Goal: Task Accomplishment & Management: Complete application form

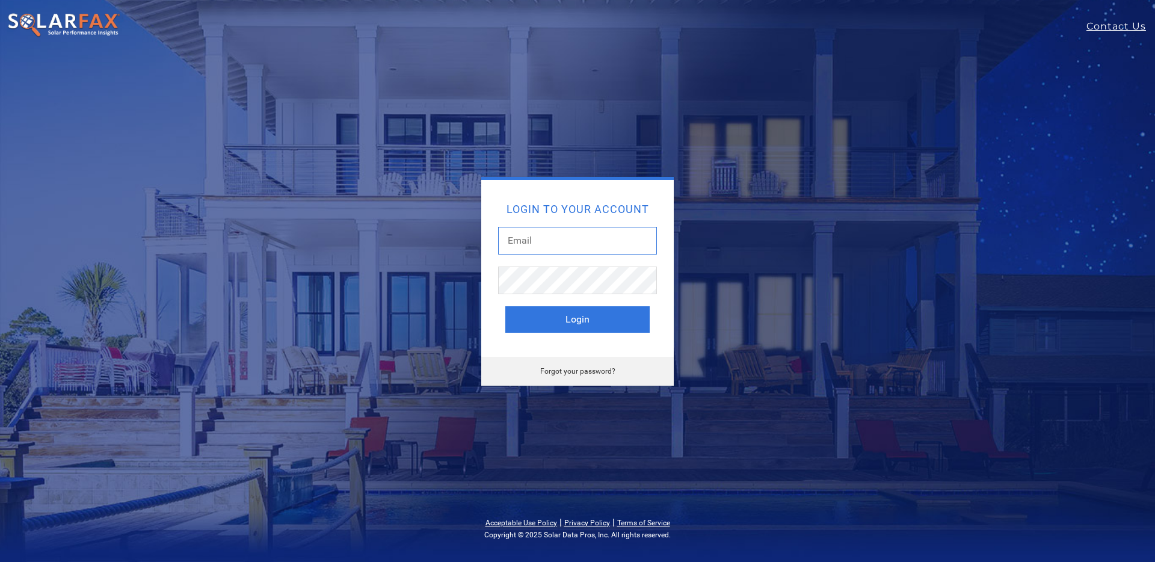
click at [590, 241] on input "text" at bounding box center [577, 241] width 159 height 28
click at [541, 250] on input "text" at bounding box center [577, 241] width 159 height 28
type input "ty@henrymechanical.com"
click at [581, 311] on button "Login" at bounding box center [577, 319] width 144 height 26
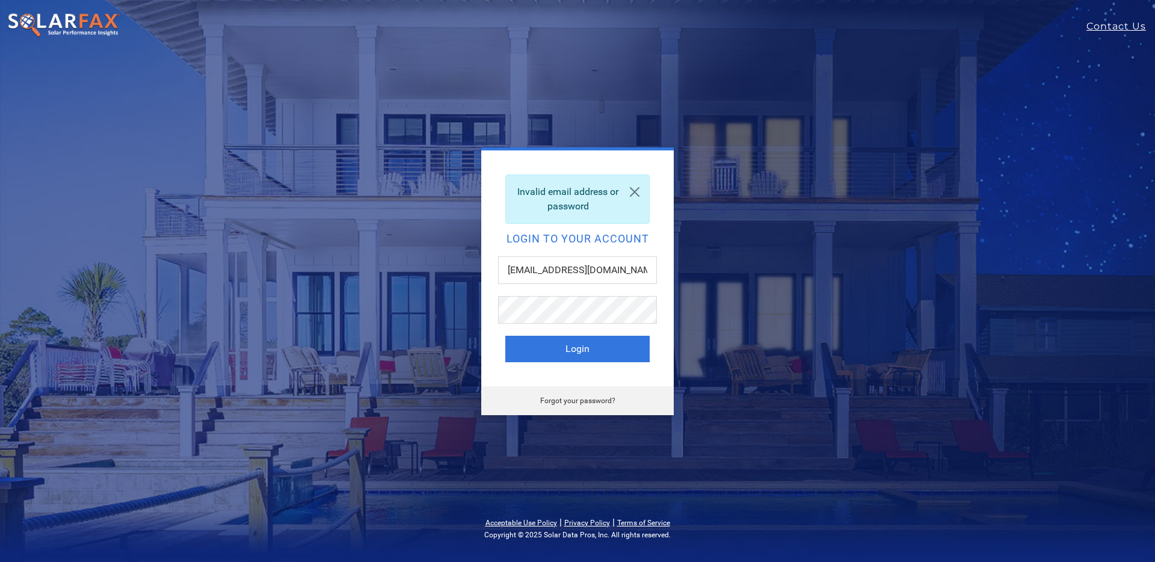
click at [618, 245] on div "Invalid email address or password Login to your account ty@henrymechanical.com …" at bounding box center [577, 268] width 192 height 236
click at [601, 408] on div "Forgot your password?" at bounding box center [577, 400] width 192 height 29
click at [587, 400] on link "Forgot your password?" at bounding box center [577, 400] width 75 height 8
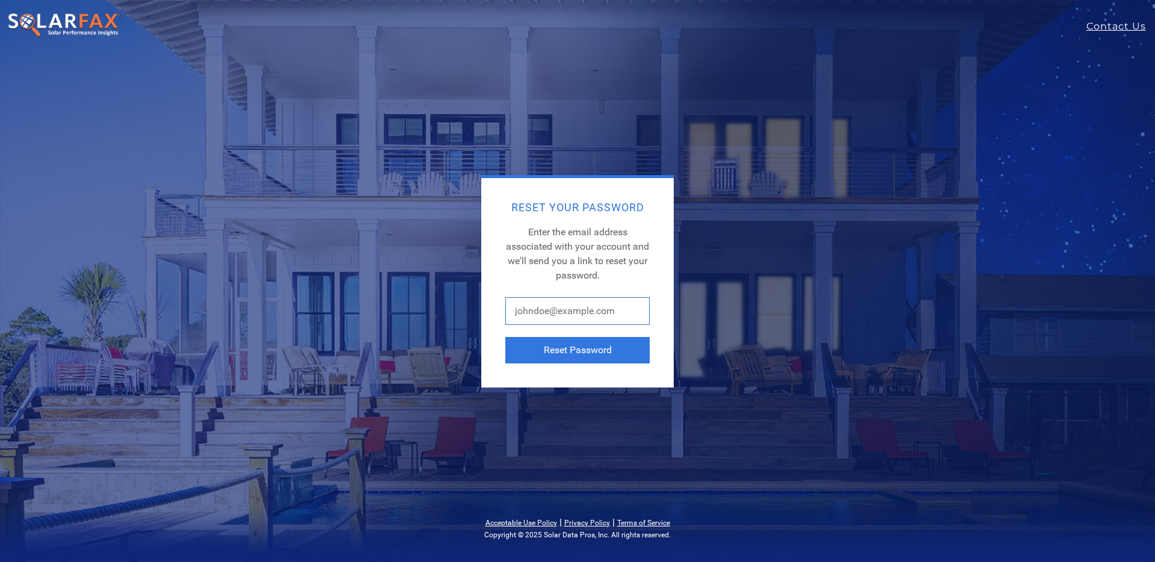
click at [551, 313] on input "text" at bounding box center [577, 311] width 144 height 28
type input "ty@henrymechanical.com"
click at [565, 351] on button "Reset Password" at bounding box center [577, 350] width 144 height 26
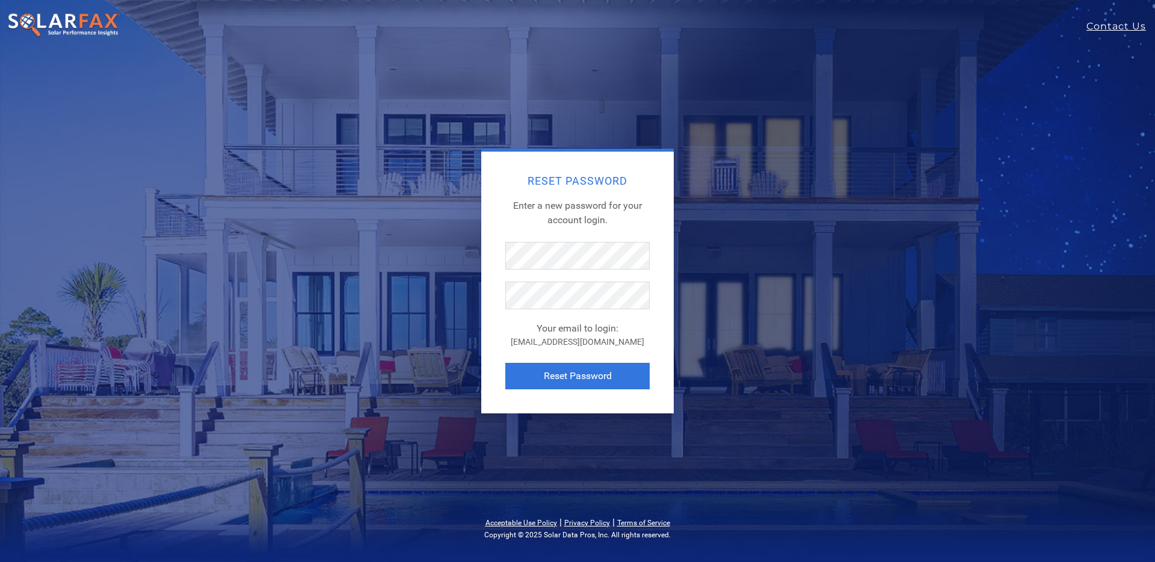
click at [530, 219] on div "Reset Password Enter a new password for your account login. Your email to login…" at bounding box center [577, 283] width 192 height 262
drag, startPoint x: 526, startPoint y: 345, endPoint x: 628, endPoint y: 346, distance: 102.2
click at [628, 346] on div "ty@henrymechanical.com" at bounding box center [577, 342] width 144 height 13
copy div "ty@henrymechanical.com"
click at [593, 227] on div "Reset Password Enter a new password for your account login. Your email to login…" at bounding box center [577, 283] width 192 height 262
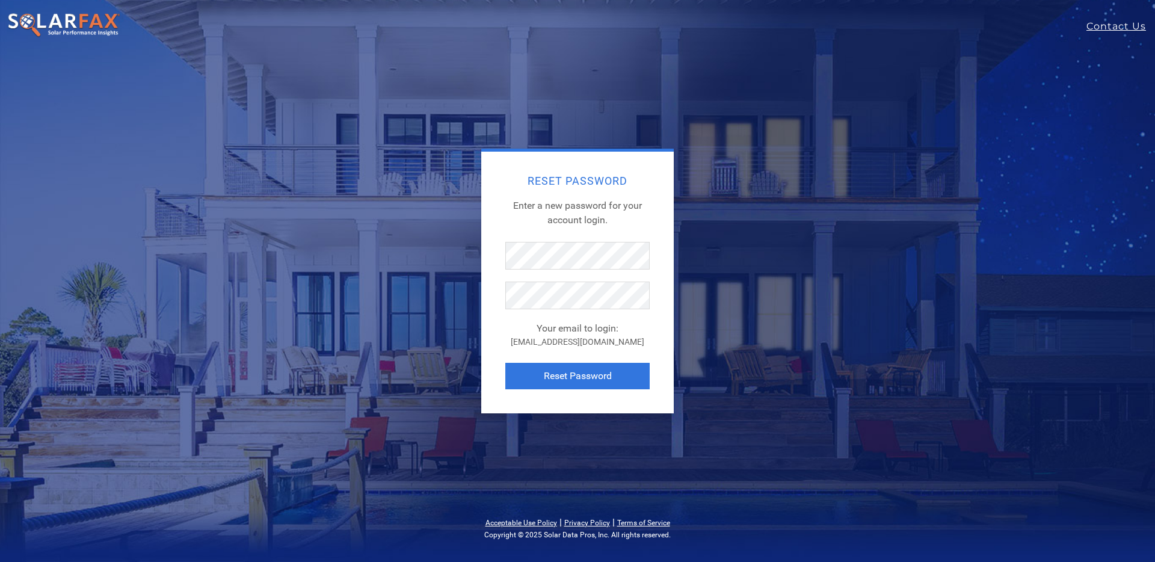
click at [550, 233] on div "Reset Password Enter a new password for your account login. Your email to login…" at bounding box center [577, 283] width 192 height 262
click at [594, 382] on button "Reset Password" at bounding box center [577, 376] width 144 height 26
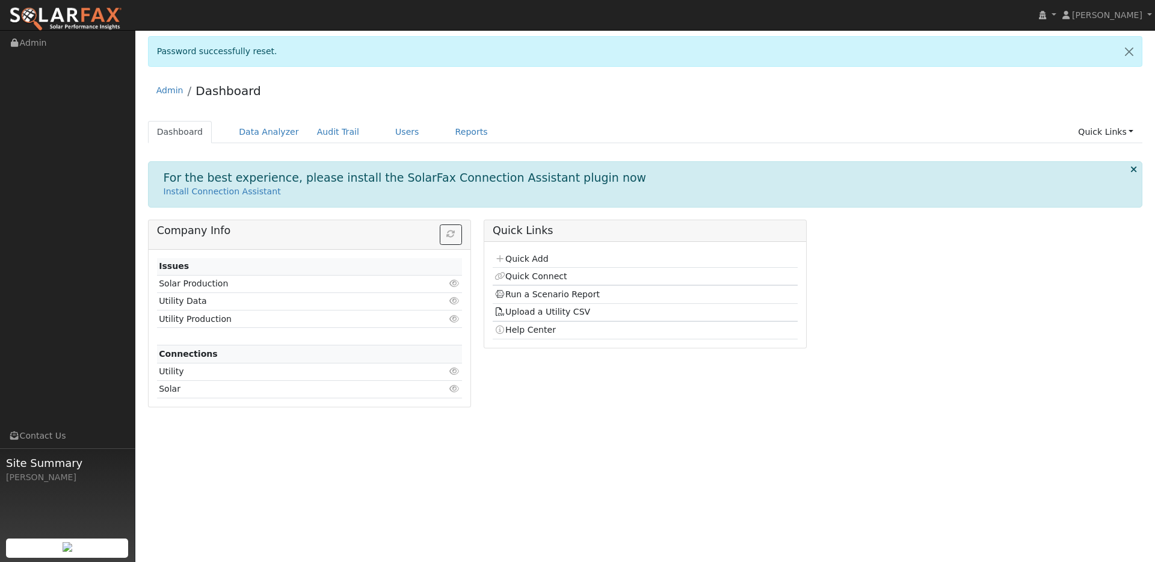
click at [362, 470] on div "User Profile First name Last name Email Email Notifications No Emails No Emails…" at bounding box center [644, 296] width 1019 height 532
click at [538, 274] on link "Quick Connect" at bounding box center [530, 276] width 72 height 10
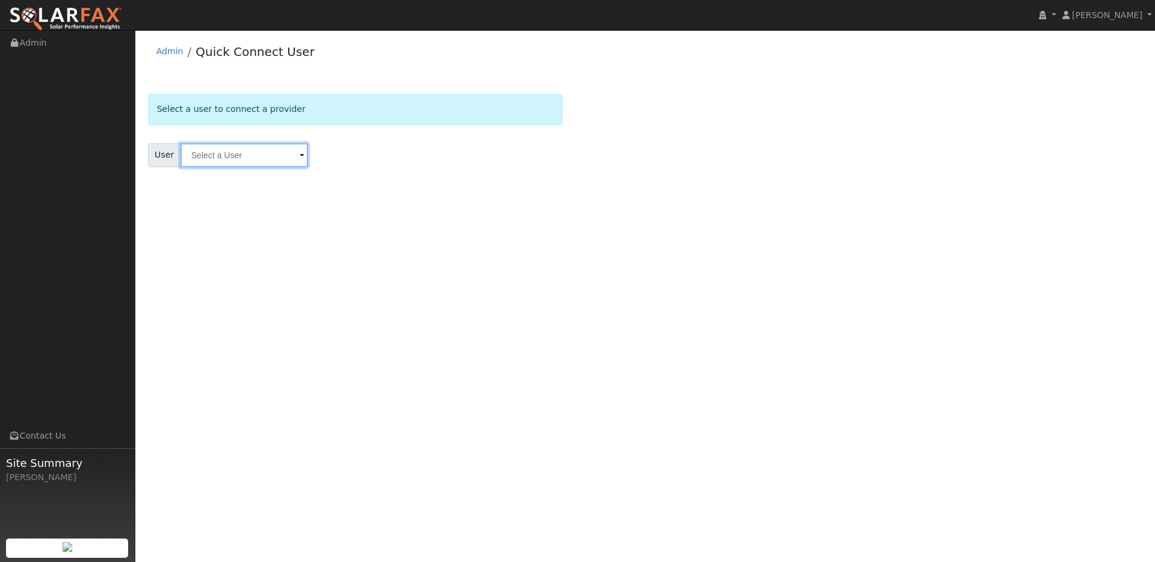
click at [206, 154] on input "text" at bounding box center [243, 155] width 127 height 24
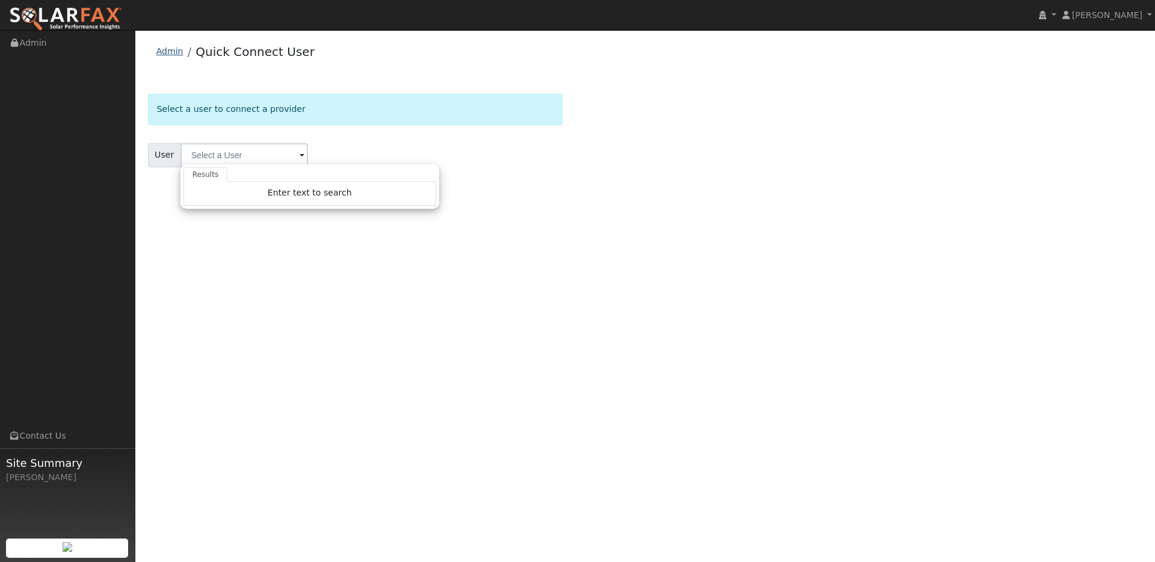
click at [173, 49] on link "Admin" at bounding box center [169, 51] width 27 height 10
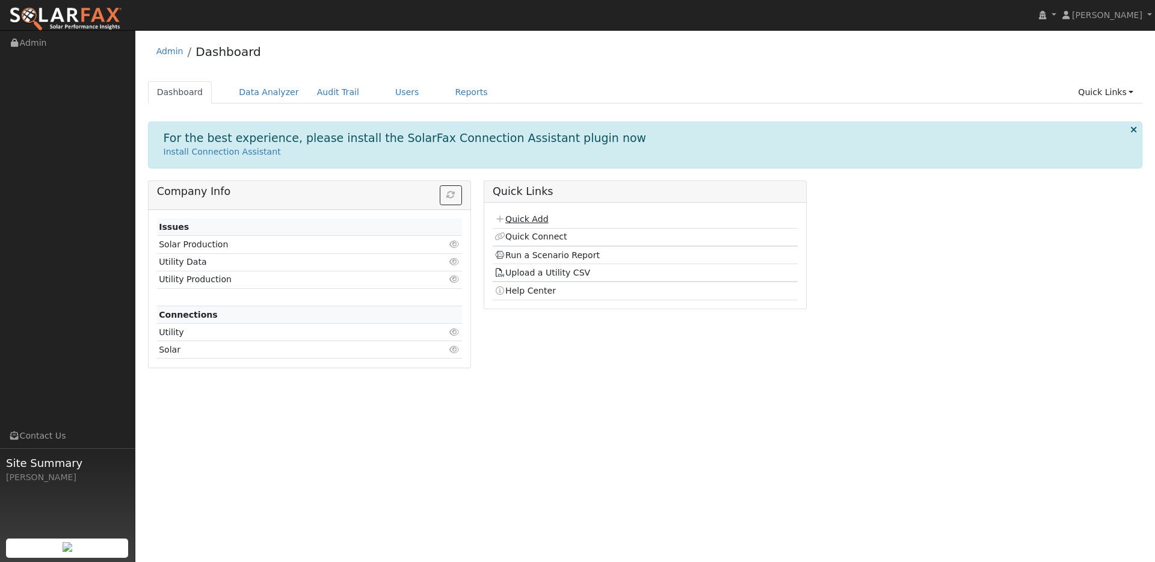
click at [531, 224] on link "Quick Add" at bounding box center [521, 219] width 54 height 10
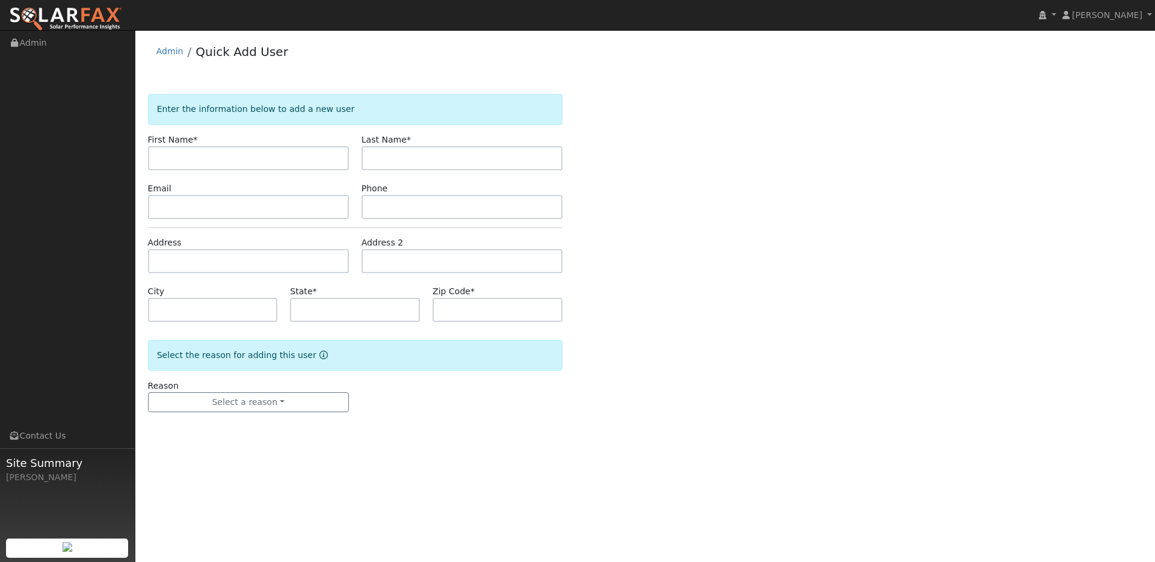
click at [200, 156] on input "text" at bounding box center [248, 158] width 201 height 24
click at [209, 162] on input "[PERSON_NAME]" at bounding box center [248, 158] width 201 height 24
type input "[PERSON_NAME]"
click at [412, 147] on input "text" at bounding box center [461, 158] width 201 height 24
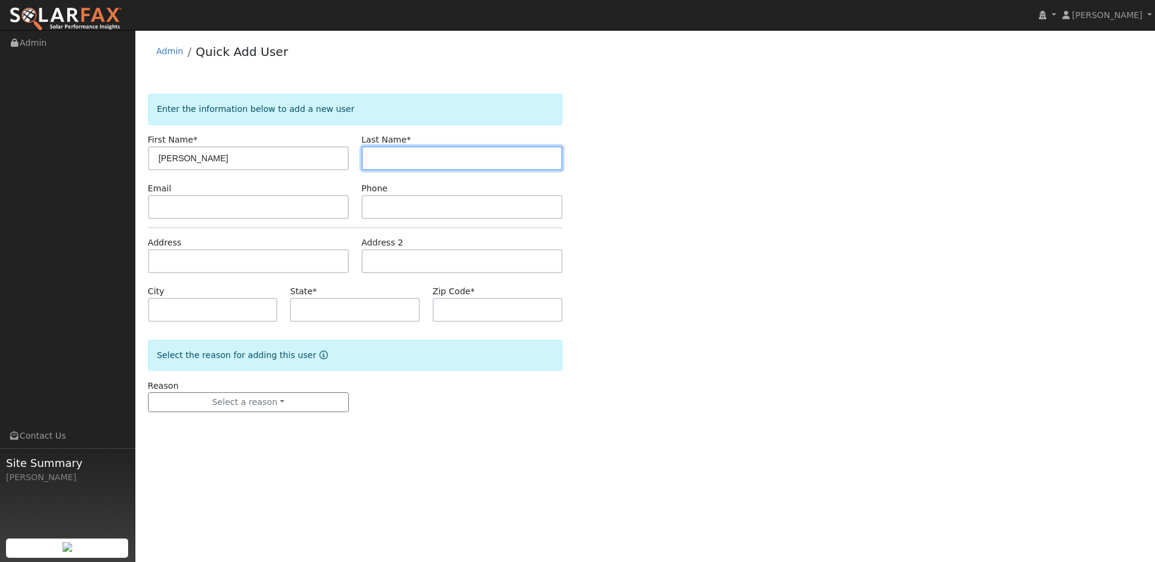
paste input "[PERSON_NAME]"
type input "[PERSON_NAME]"
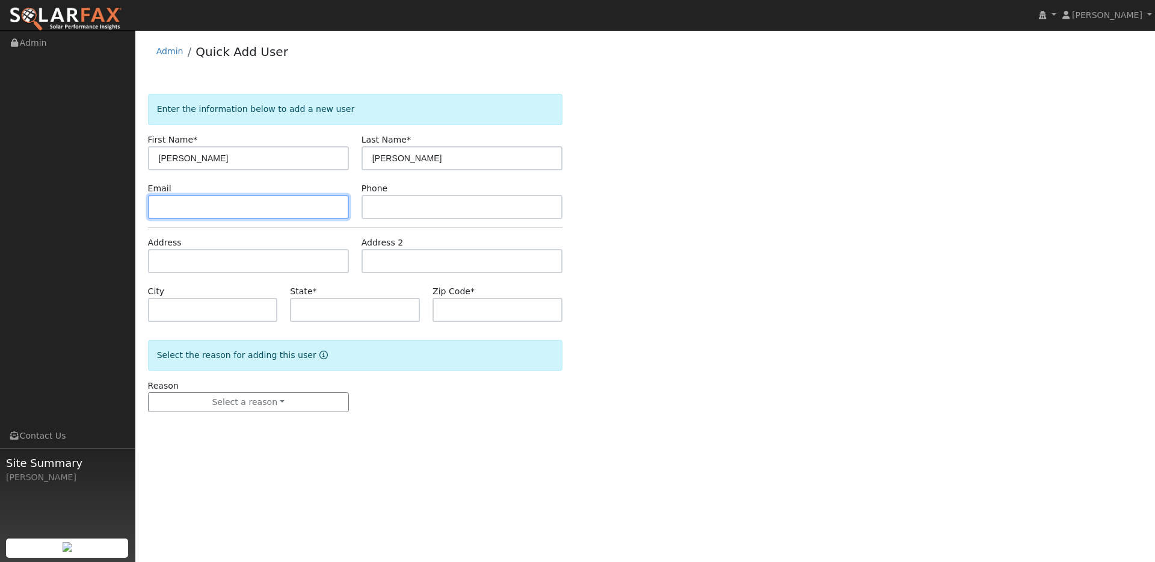
click at [233, 217] on input "text" at bounding box center [248, 207] width 201 height 24
paste input "[PERSON_NAME][EMAIL_ADDRESS][DOMAIN_NAME]"
type input "jennifer@harvellbookkeeping.com"
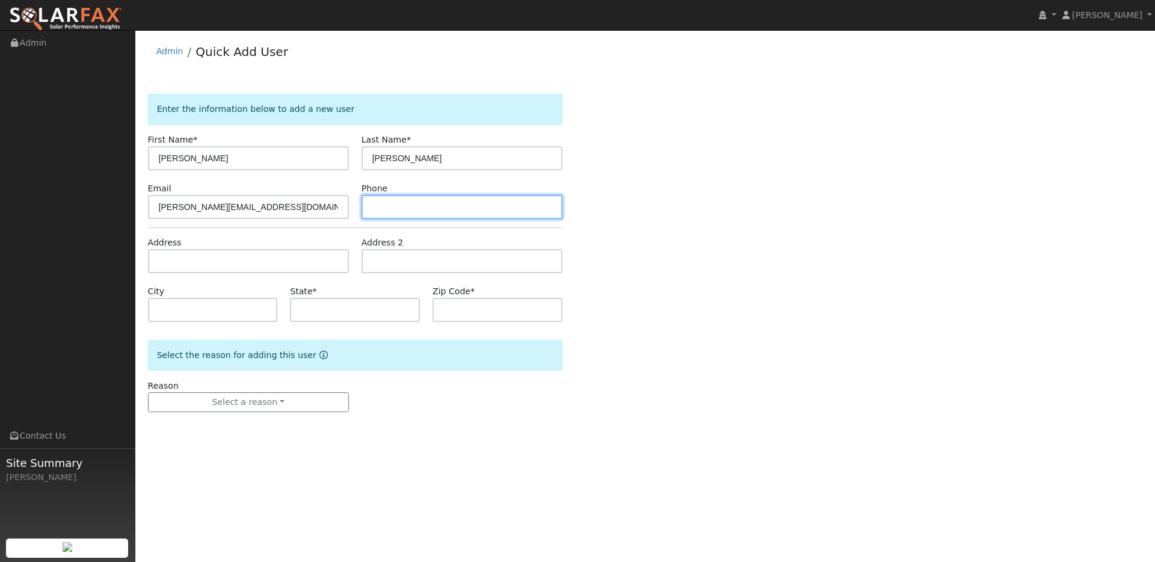
click at [384, 204] on input "text" at bounding box center [461, 207] width 201 height 24
paste input "(707) 318-9507"
type input "(707) 318-9507"
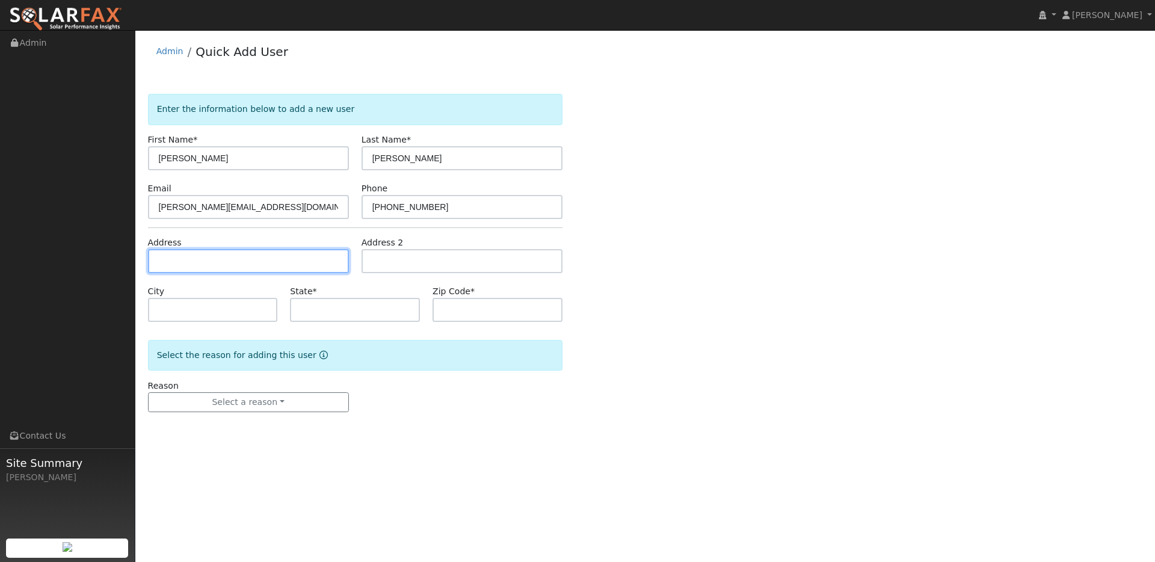
click at [266, 254] on input "text" at bounding box center [248, 261] width 201 height 24
paste input "6870 Pine Avenue, Kelseyville, CA, 95451"
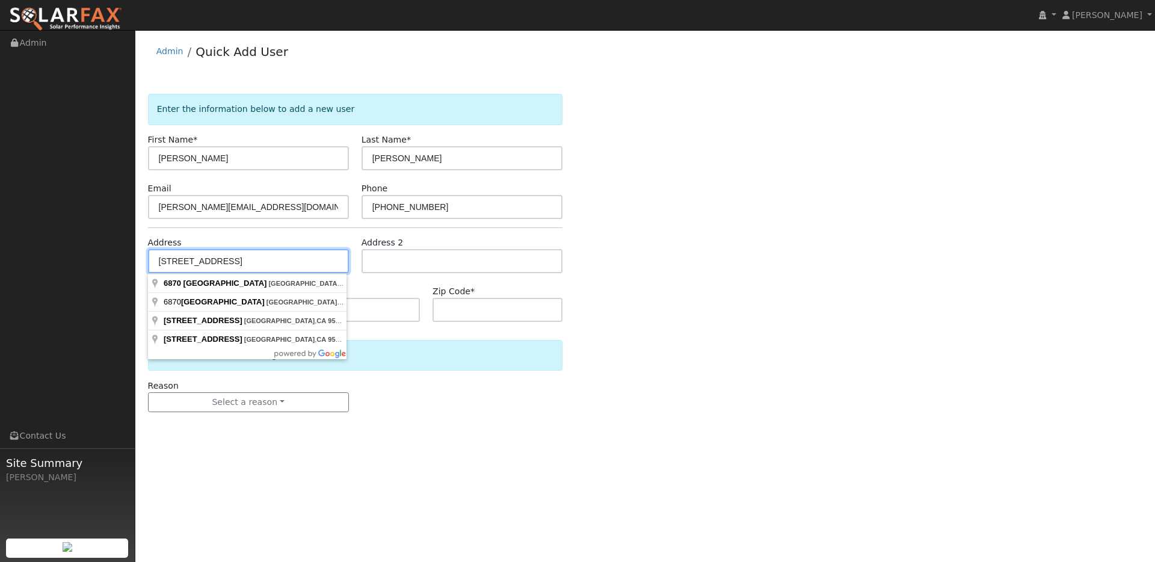
click at [243, 261] on input "6870 Pine Avenue, Kelseyville, CA, 95451" at bounding box center [248, 261] width 201 height 24
type input "6870 Pine Avenue"
type input "Kelseyville"
type input "CA"
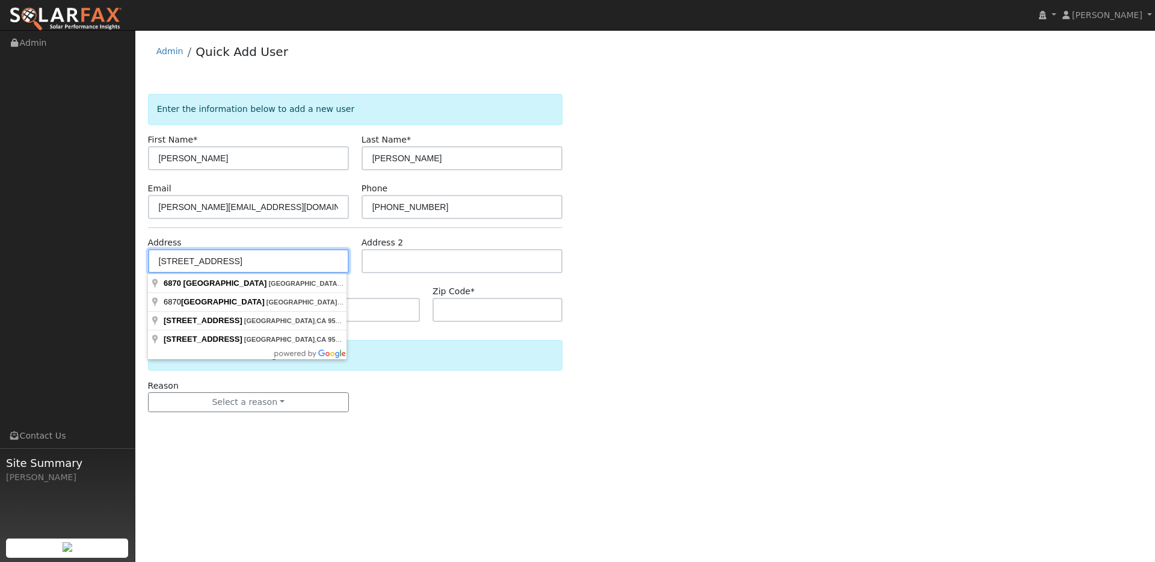
type input "95451"
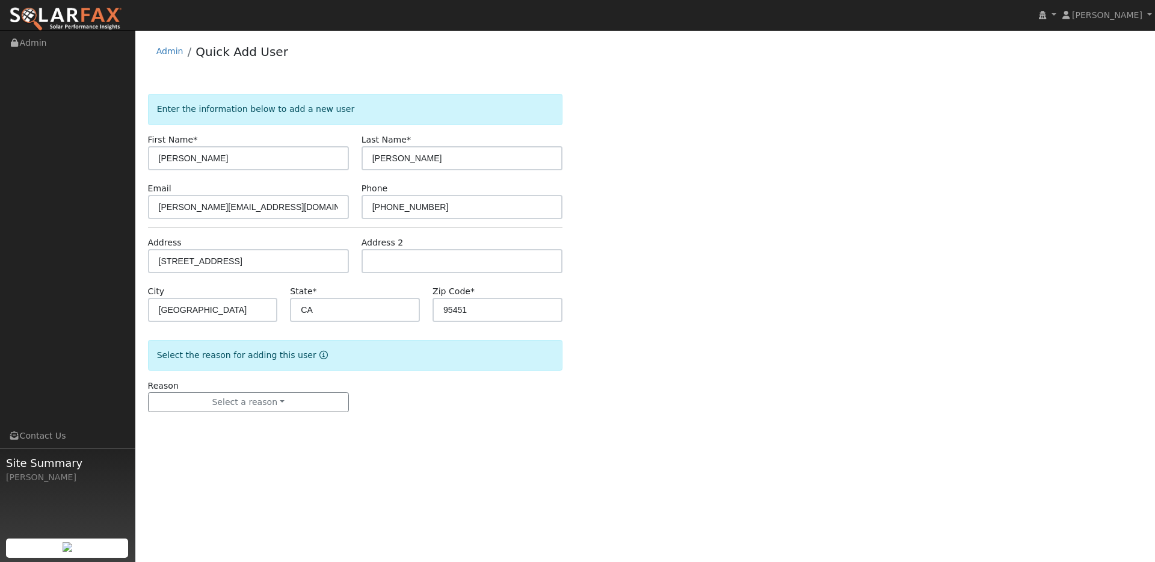
click at [279, 278] on form "Enter the information below to add a new user First Name * Jennifer Last Name *…" at bounding box center [355, 265] width 414 height 342
click at [251, 401] on button "Select a reason" at bounding box center [248, 402] width 201 height 20
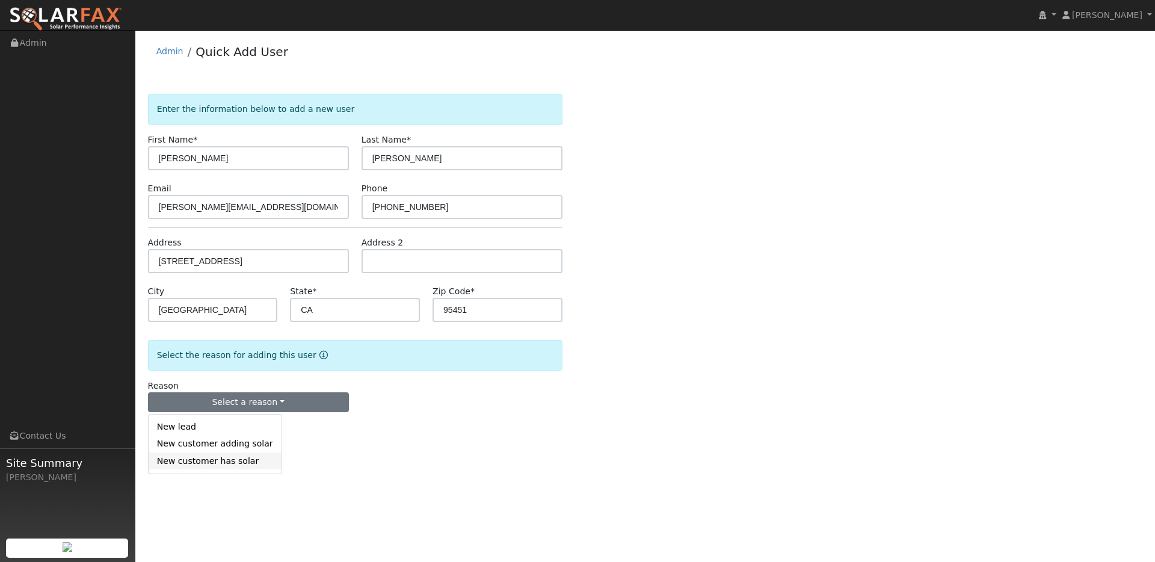
click at [240, 465] on link "New customer has solar" at bounding box center [215, 460] width 133 height 17
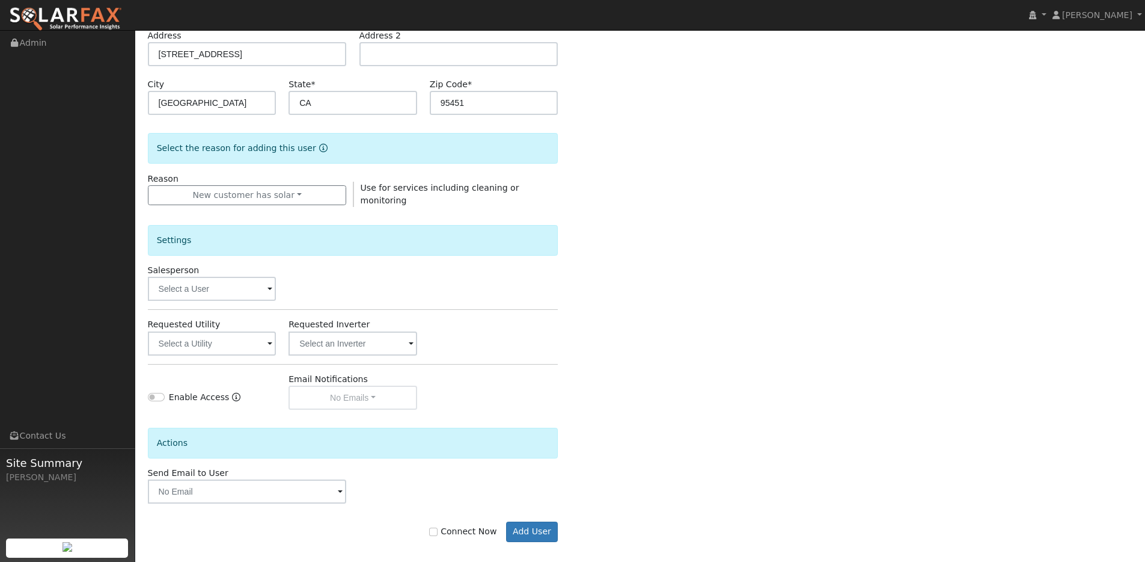
scroll to position [215, 0]
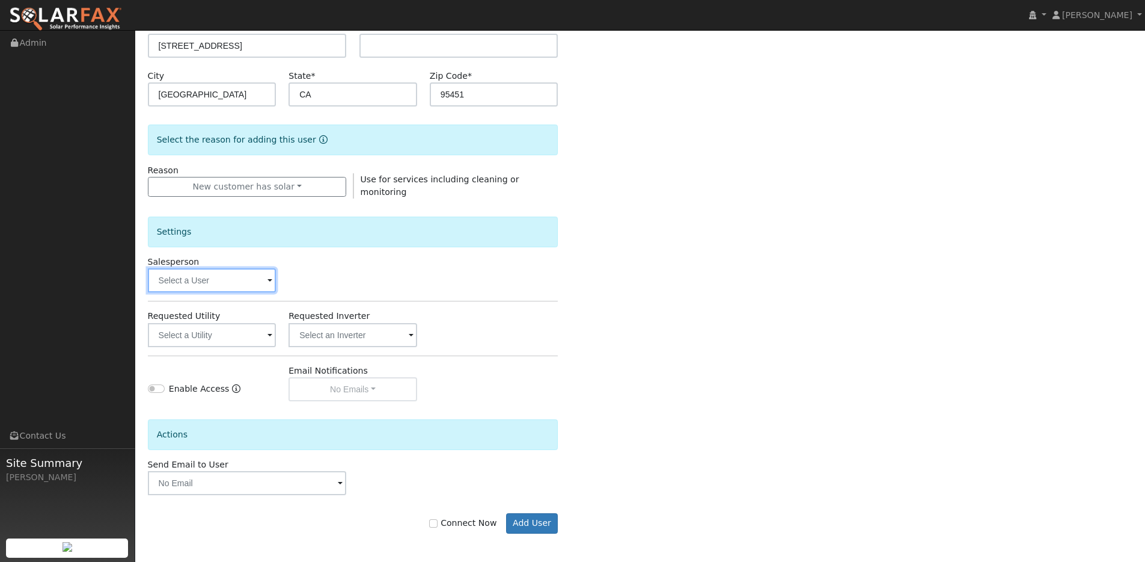
click at [222, 283] on input "text" at bounding box center [212, 280] width 129 height 24
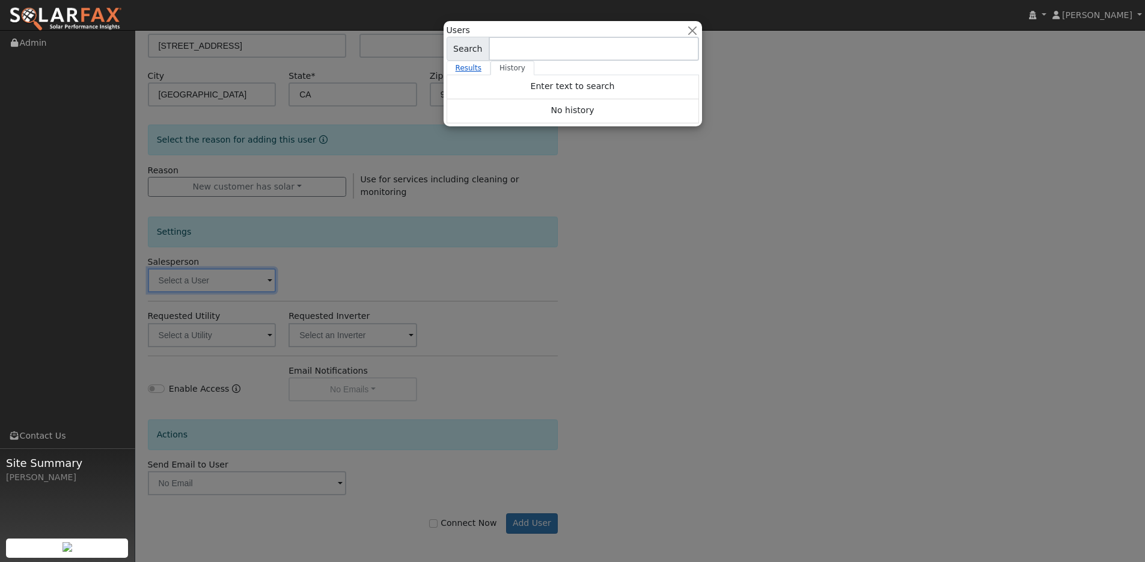
click at [473, 67] on link "Results" at bounding box center [469, 68] width 44 height 14
click at [508, 65] on link "History" at bounding box center [513, 68] width 44 height 14
click at [473, 67] on link "Results" at bounding box center [469, 68] width 44 height 14
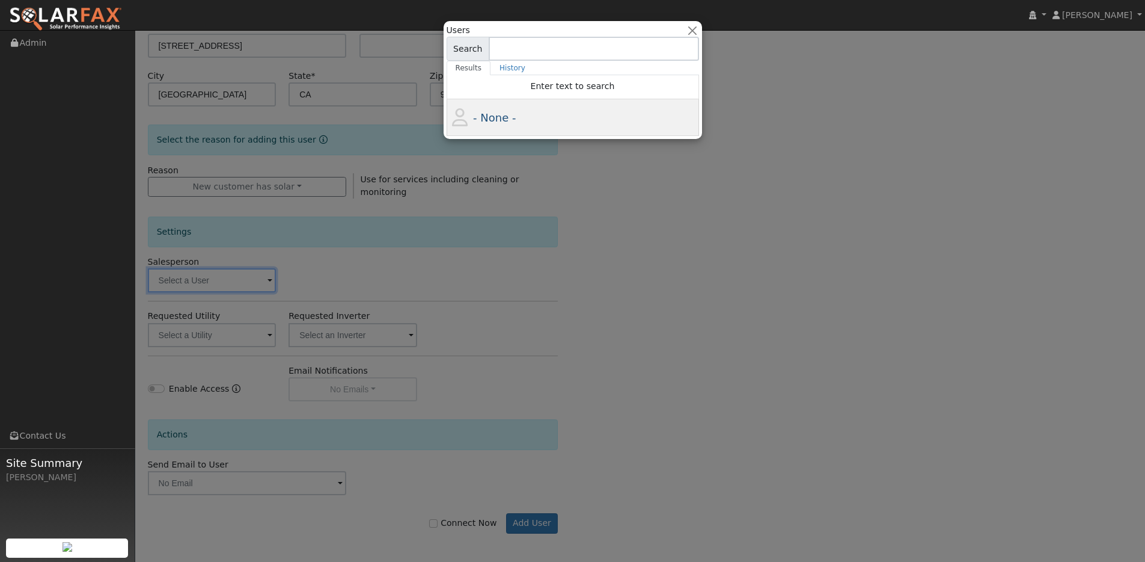
click at [491, 119] on span "- None -" at bounding box center [494, 117] width 43 height 13
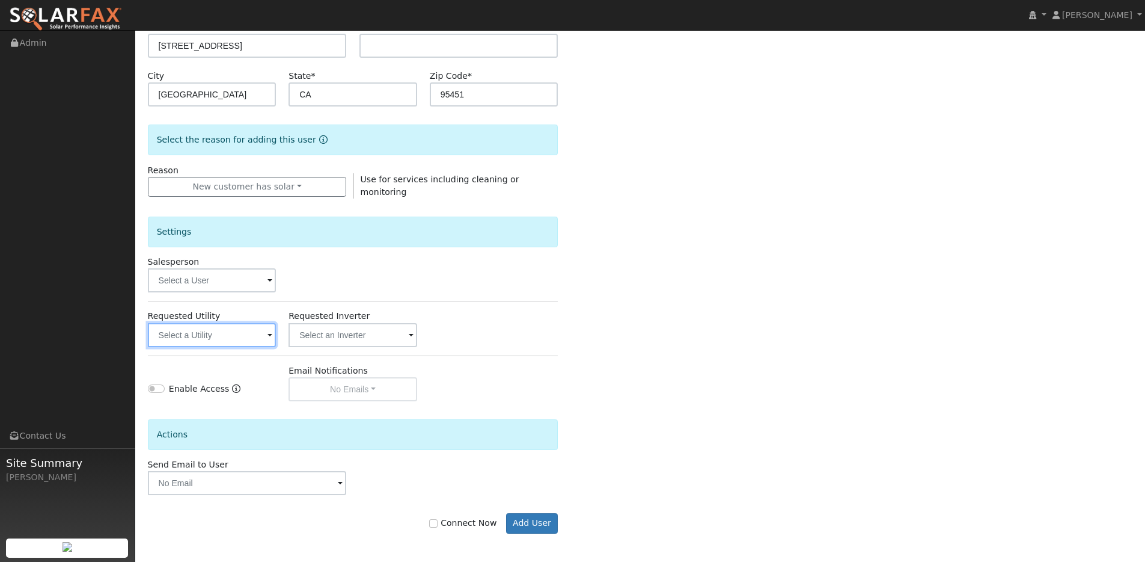
click at [179, 336] on input "text" at bounding box center [212, 335] width 129 height 24
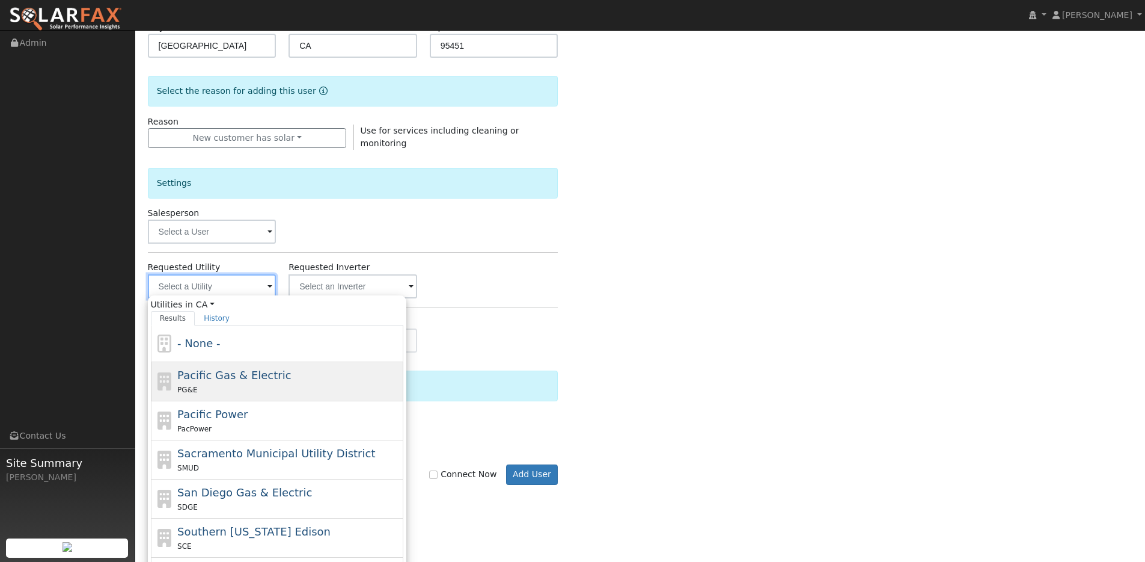
scroll to position [283, 0]
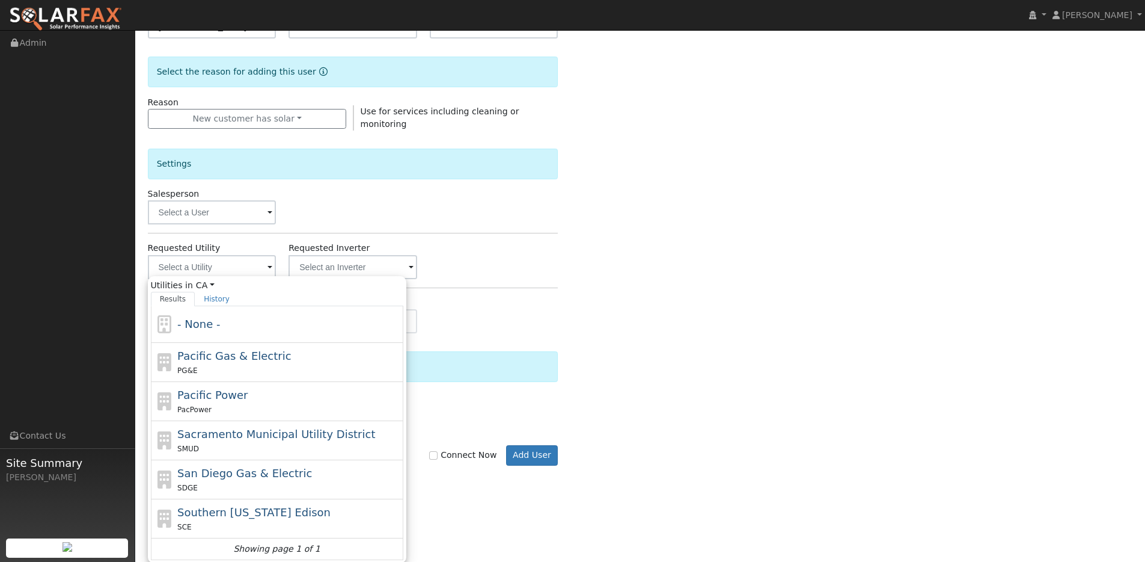
click at [524, 216] on div "Salesperson" at bounding box center [352, 206] width 423 height 37
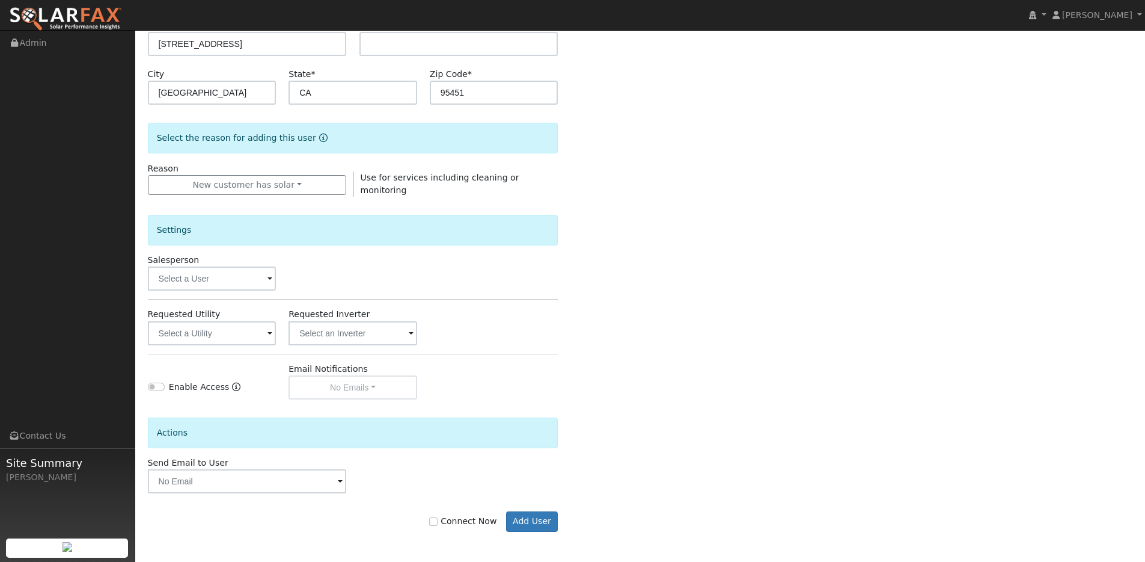
scroll to position [215, 0]
click at [228, 323] on input "text" at bounding box center [212, 335] width 129 height 24
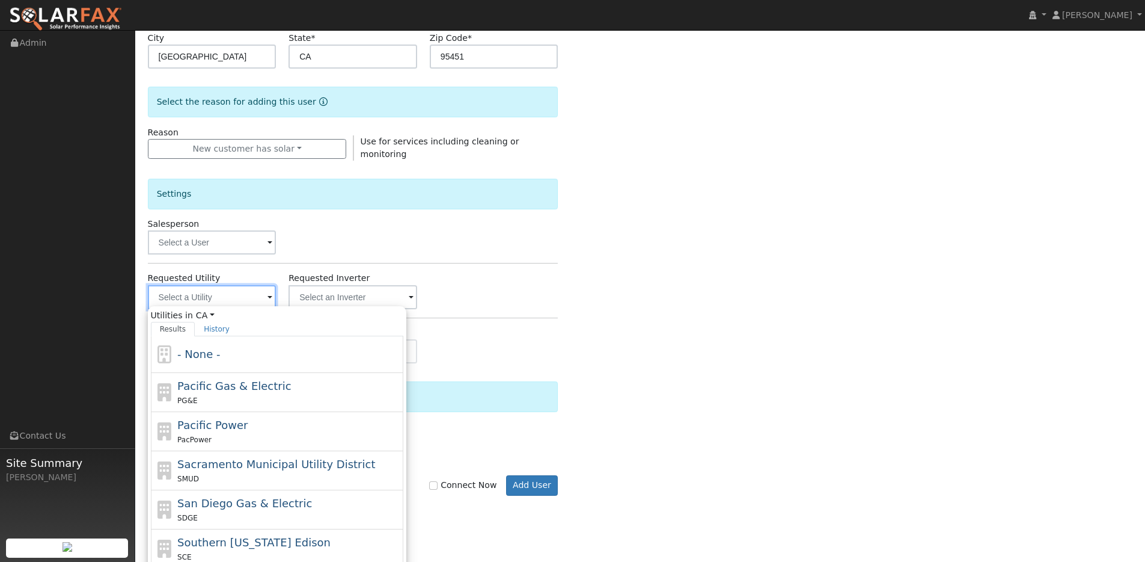
scroll to position [283, 0]
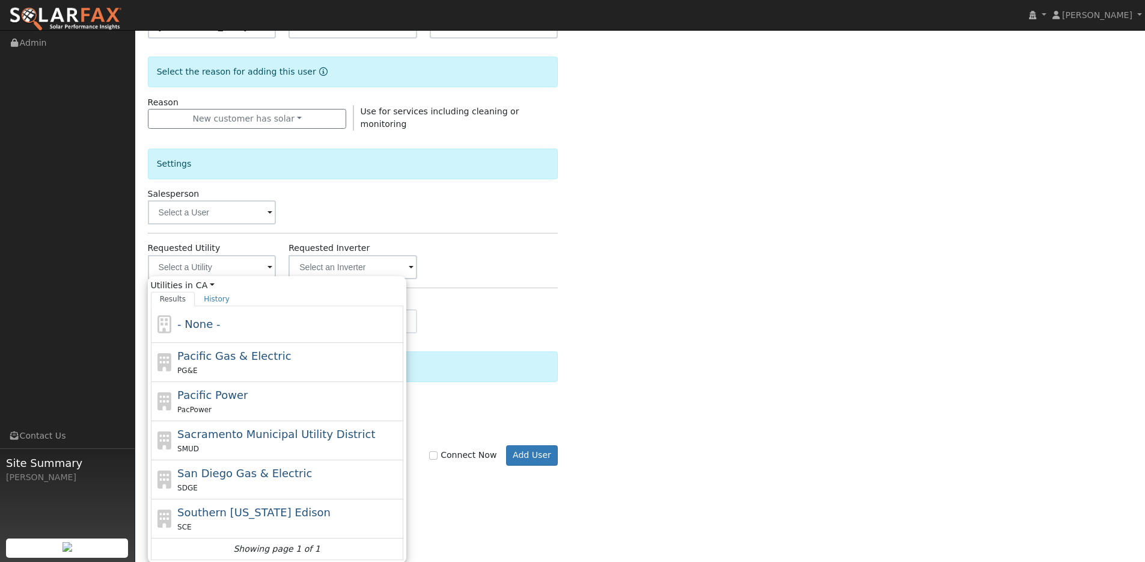
click at [452, 233] on hr at bounding box center [353, 233] width 411 height 1
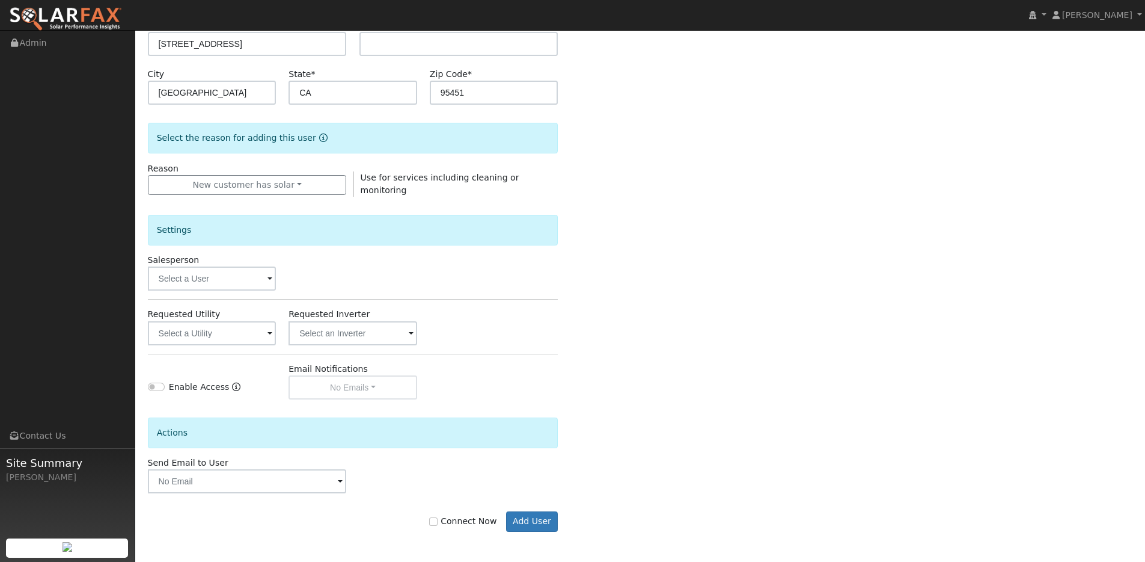
scroll to position [215, 0]
click at [205, 334] on input "text" at bounding box center [212, 335] width 129 height 24
click at [520, 330] on div "Requested Utility Requested Inverter" at bounding box center [352, 328] width 423 height 37
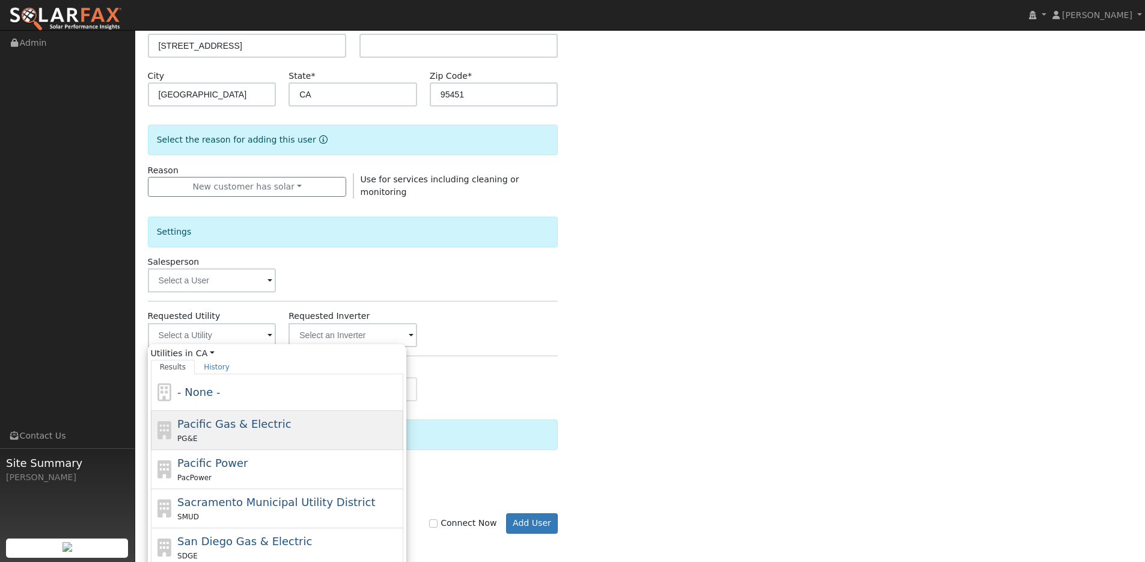
click at [259, 435] on div "PG&E" at bounding box center [288, 438] width 223 height 13
type input "Pacific Gas & Electric"
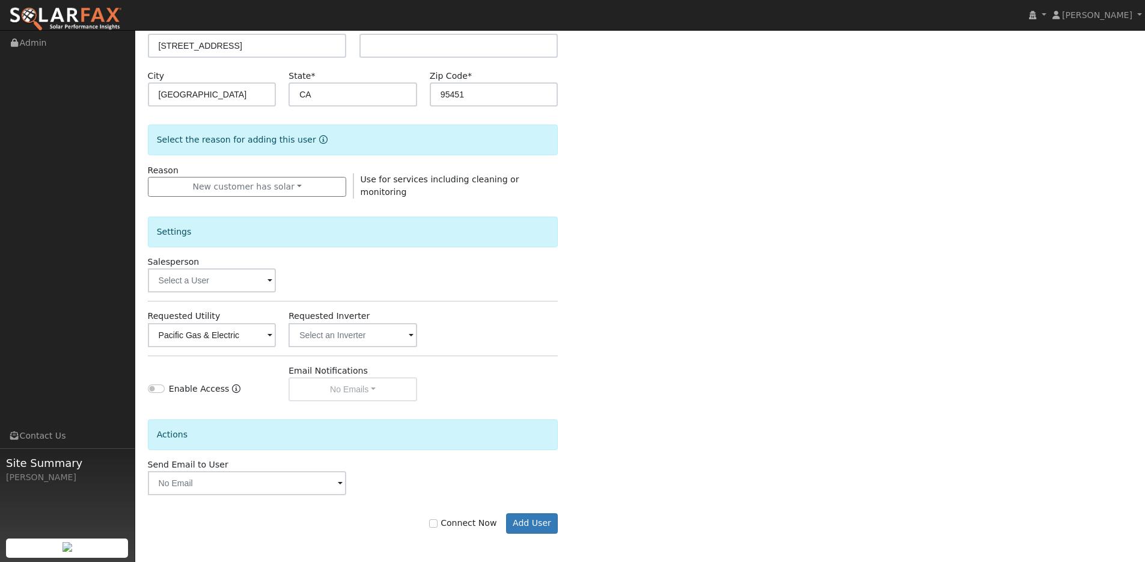
click at [362, 320] on label "Requested Inverter" at bounding box center [329, 316] width 81 height 13
click at [364, 327] on input "text" at bounding box center [353, 335] width 129 height 24
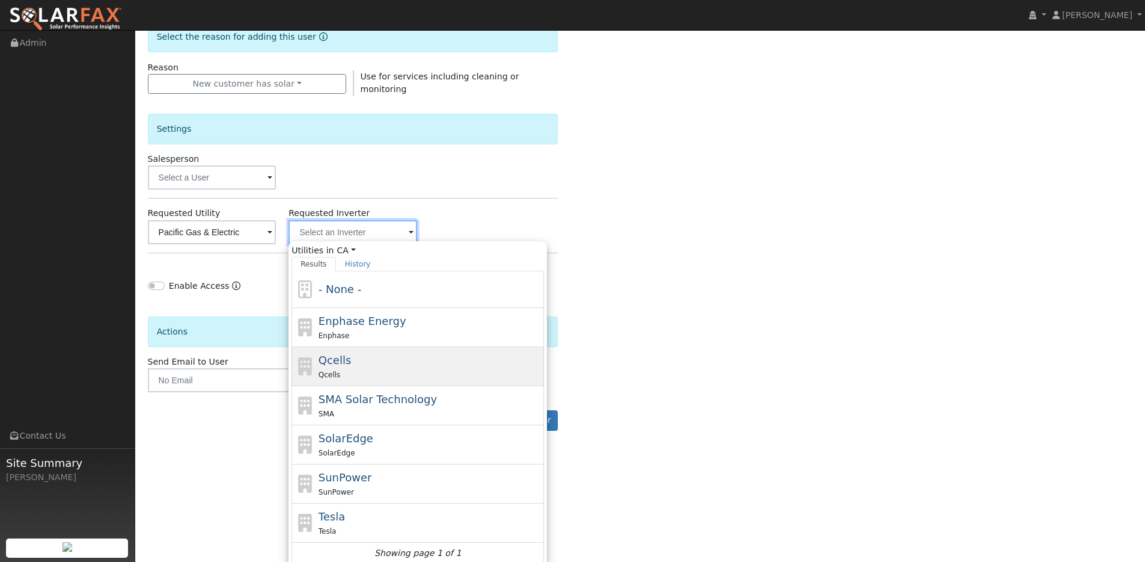
scroll to position [322, 0]
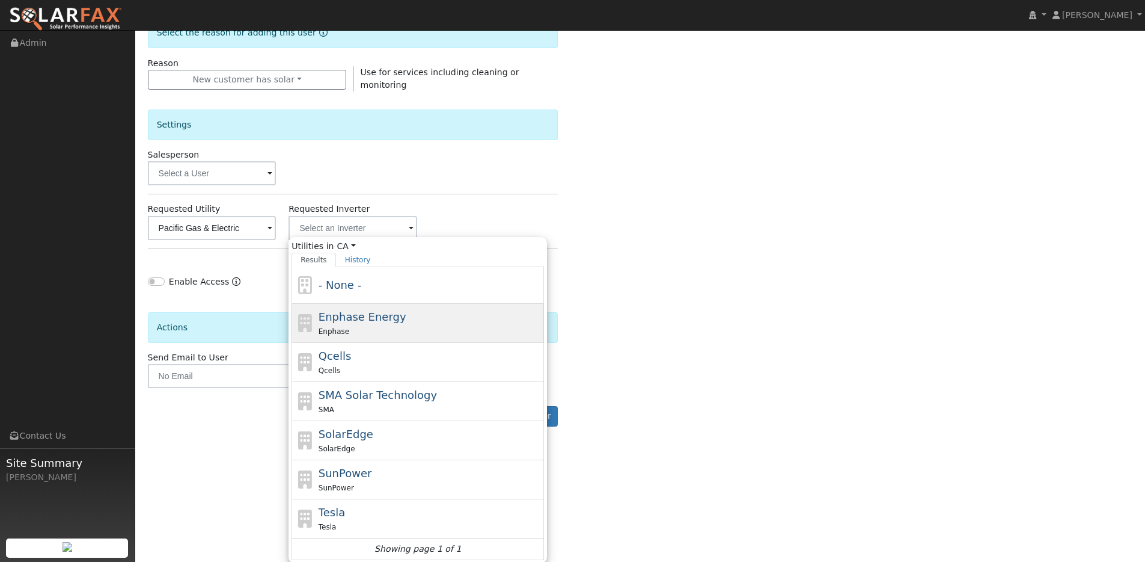
click at [398, 317] on div "Enphase Energy Enphase" at bounding box center [430, 322] width 223 height 29
type input "Enphase Energy"
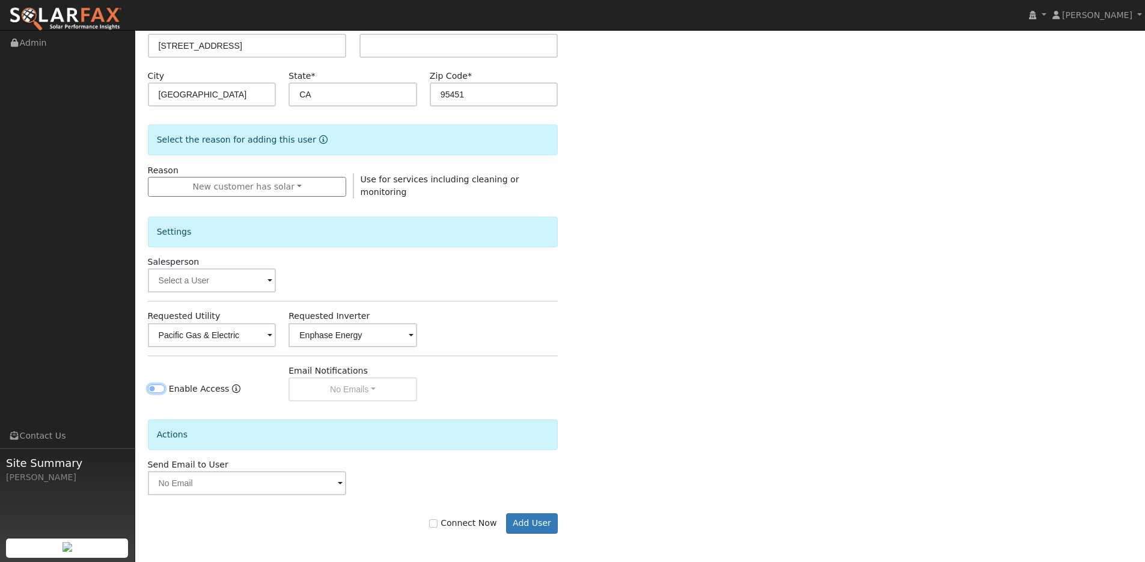
click at [150, 387] on input "Enable Access" at bounding box center [156, 388] width 17 height 8
checkbox input "true"
click at [379, 394] on button "No Emails" at bounding box center [353, 389] width 129 height 24
click at [512, 395] on div "Enable Access Email Notifications No Emails No Emails Weekly Emails Monthly Ema…" at bounding box center [352, 382] width 423 height 37
click at [362, 388] on button "No Emails" at bounding box center [353, 389] width 129 height 24
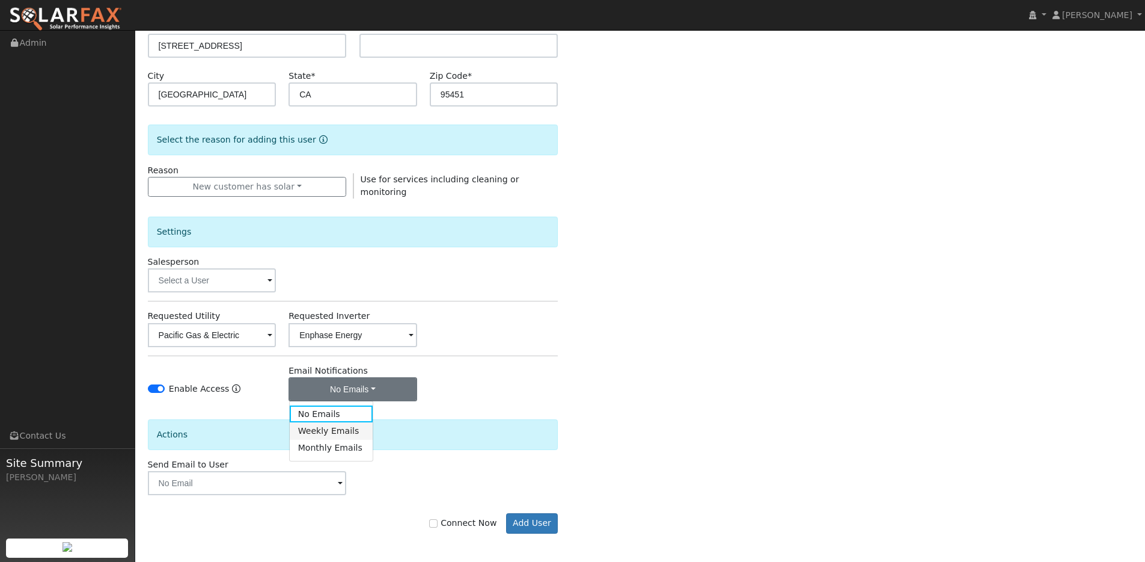
click at [350, 434] on link "Weekly Emails" at bounding box center [332, 430] width 84 height 17
click at [357, 401] on div "Actions" at bounding box center [352, 429] width 423 height 57
click at [351, 384] on button "Weekly Emails" at bounding box center [353, 389] width 129 height 24
click at [346, 411] on link "No Emails" at bounding box center [332, 413] width 84 height 17
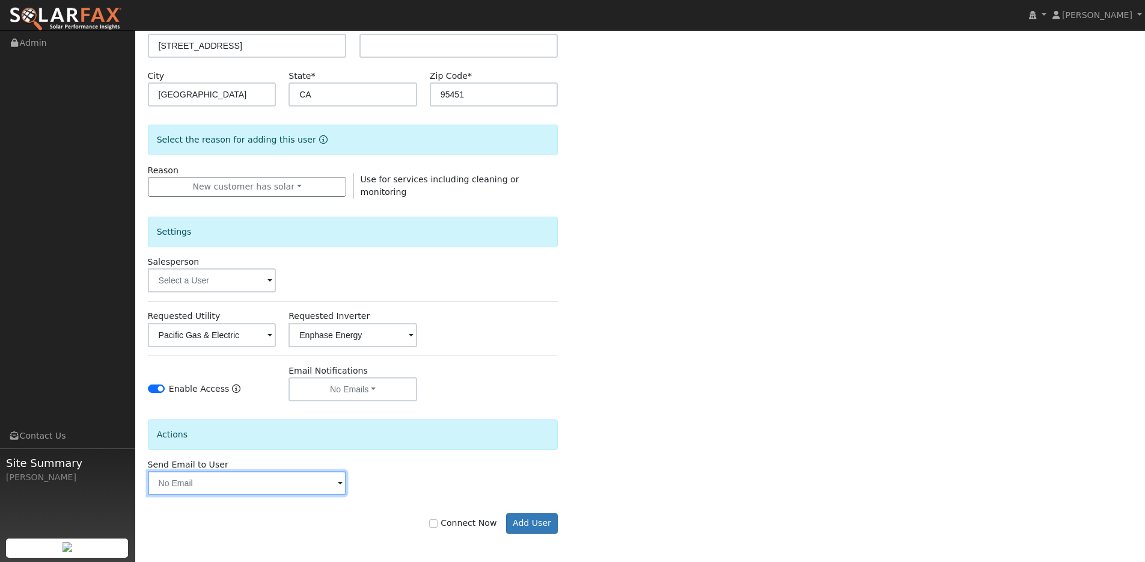
click at [254, 482] on input "text" at bounding box center [247, 483] width 199 height 24
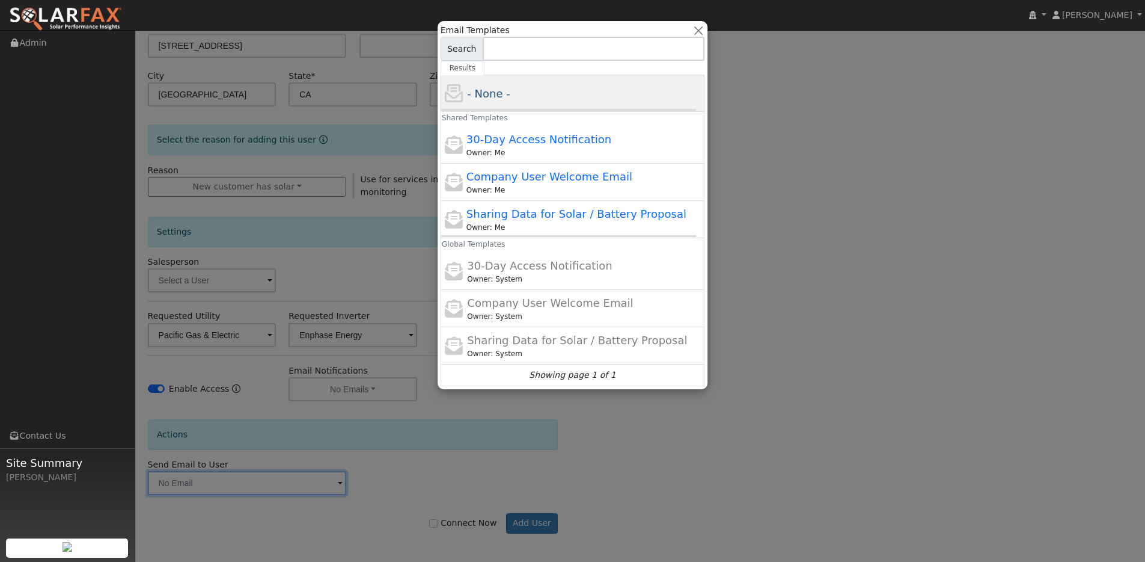
click at [606, 91] on div "- None -" at bounding box center [584, 93] width 235 height 16
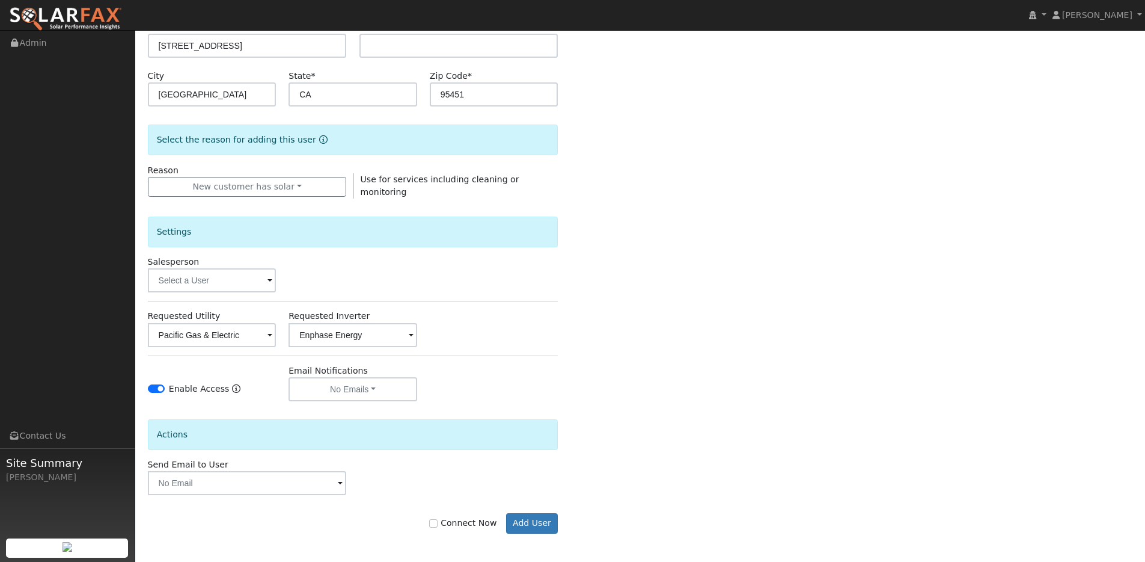
click at [465, 520] on label "Connect Now" at bounding box center [462, 523] width 67 height 13
click at [438, 520] on input "Connect Now" at bounding box center [433, 523] width 8 height 8
checkbox input "true"
click at [546, 523] on button "Add User" at bounding box center [532, 523] width 52 height 20
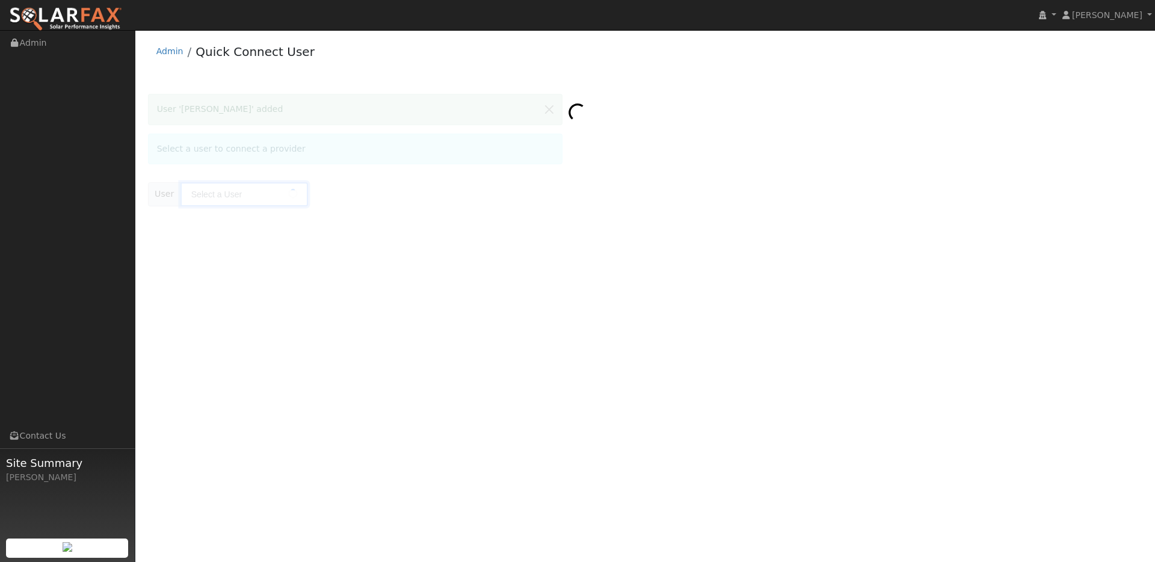
type input "[PERSON_NAME]"
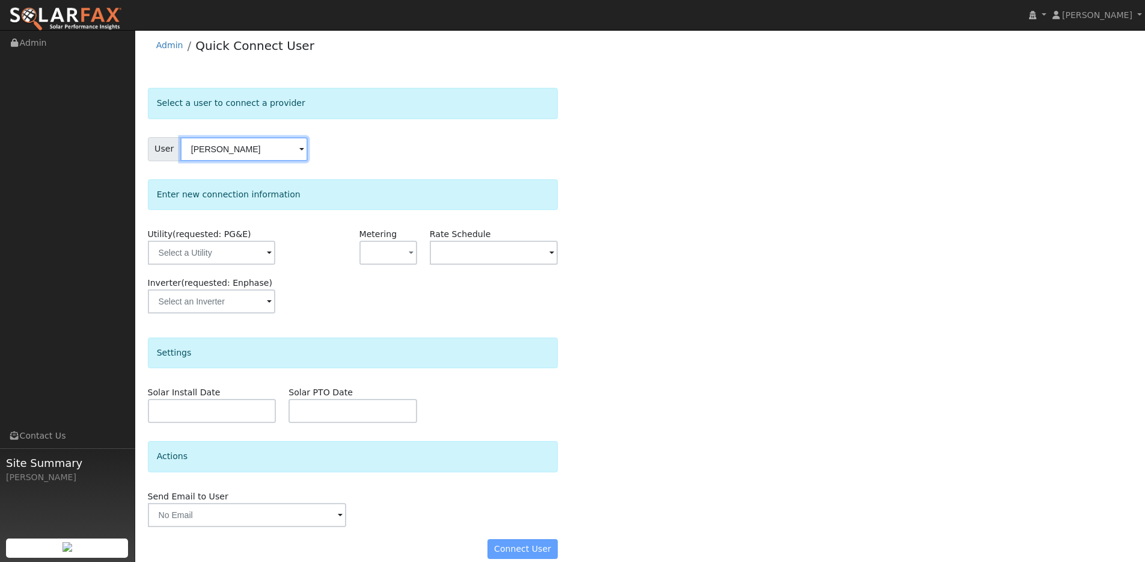
scroll to position [21, 0]
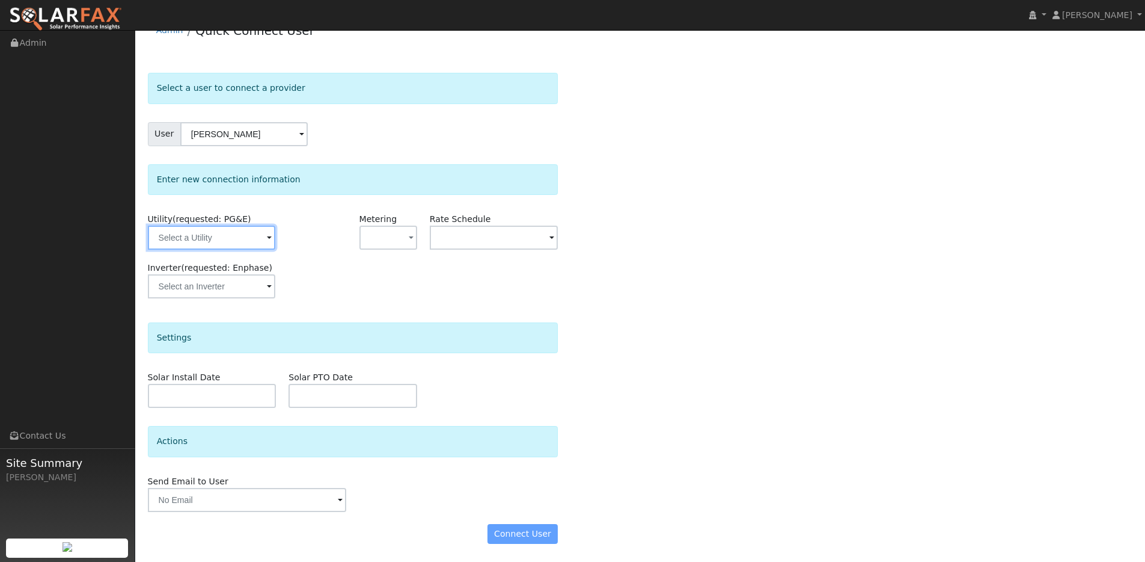
click at [228, 233] on input "text" at bounding box center [211, 237] width 127 height 24
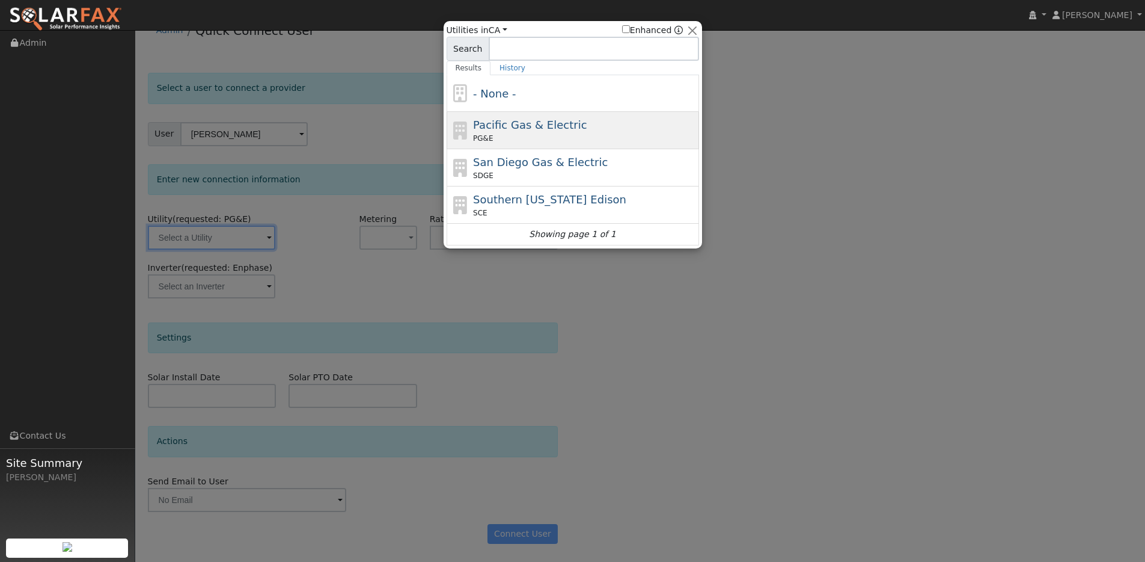
click at [575, 124] on div "Pacific Gas & Electric PG&E" at bounding box center [584, 130] width 223 height 27
type input "PG&E"
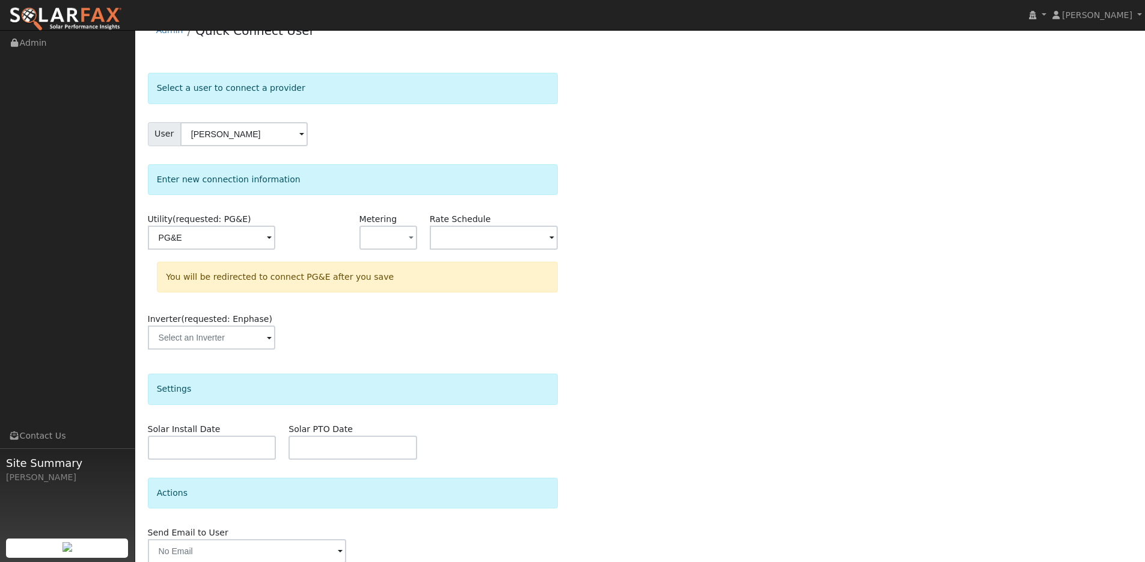
click at [375, 254] on div "Metering - None - NEM NBT" at bounding box center [388, 237] width 70 height 49
click at [387, 245] on button "button" at bounding box center [389, 237] width 58 height 24
click at [394, 298] on link "NBT" at bounding box center [402, 298] width 84 height 17
click at [483, 237] on input "text" at bounding box center [494, 237] width 129 height 24
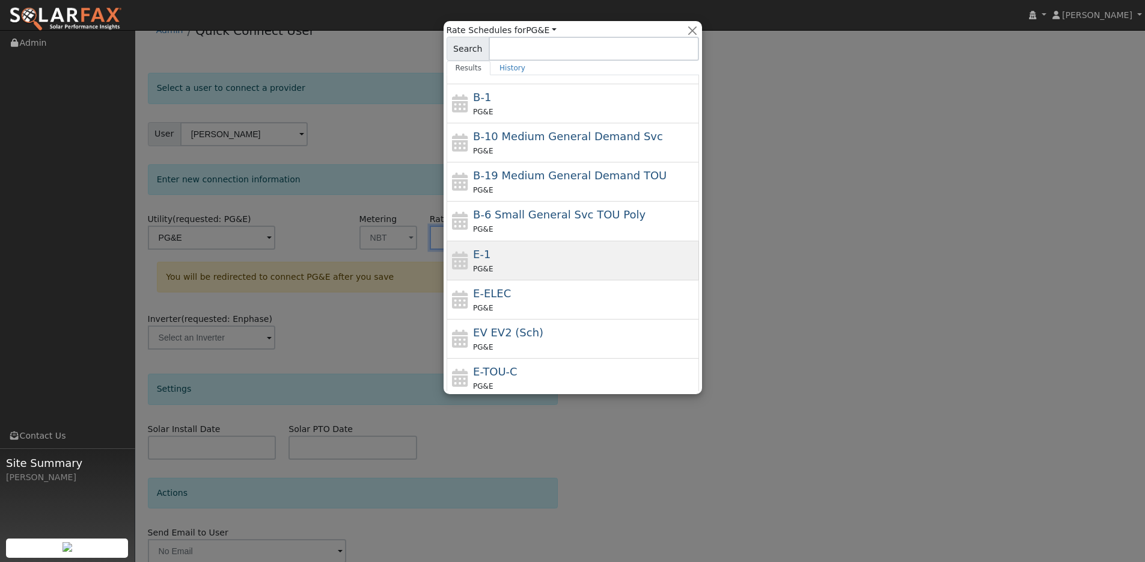
scroll to position [34, 0]
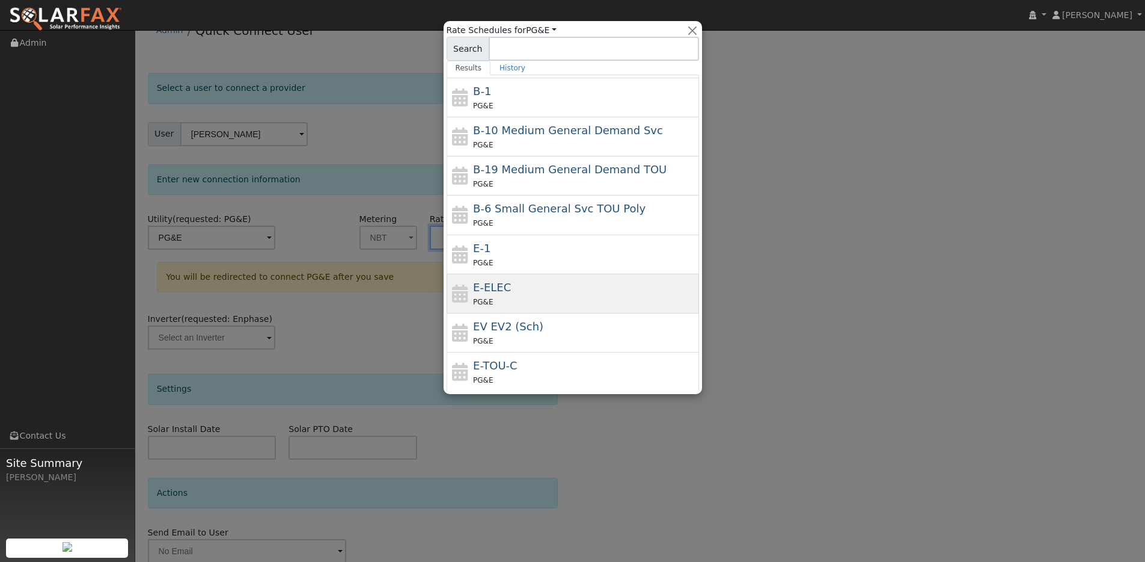
click at [531, 301] on div "PG&E" at bounding box center [584, 301] width 223 height 13
type input "E-ELEC"
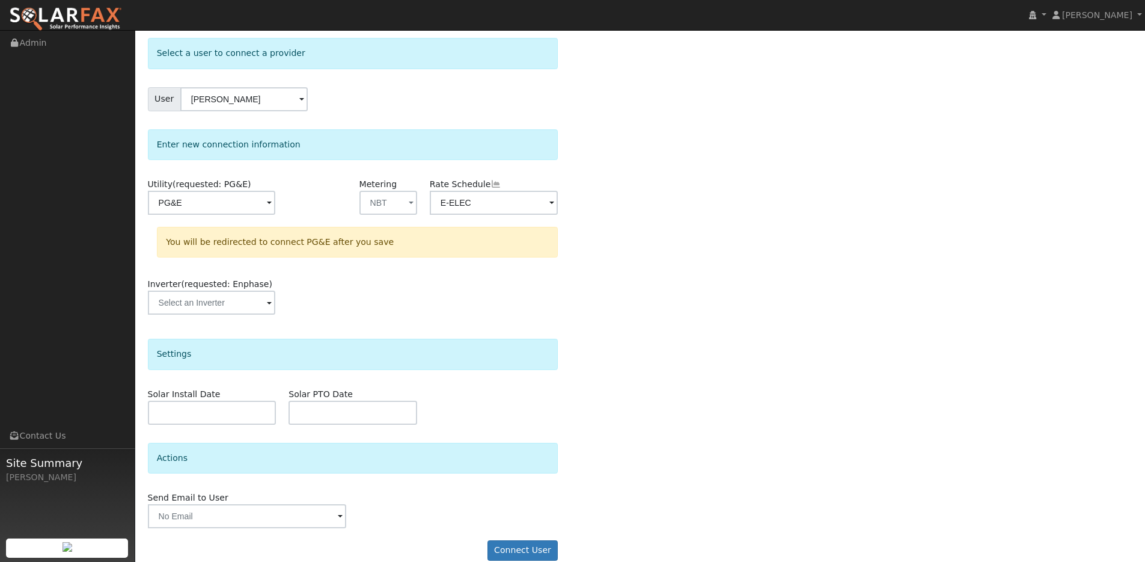
scroll to position [58, 0]
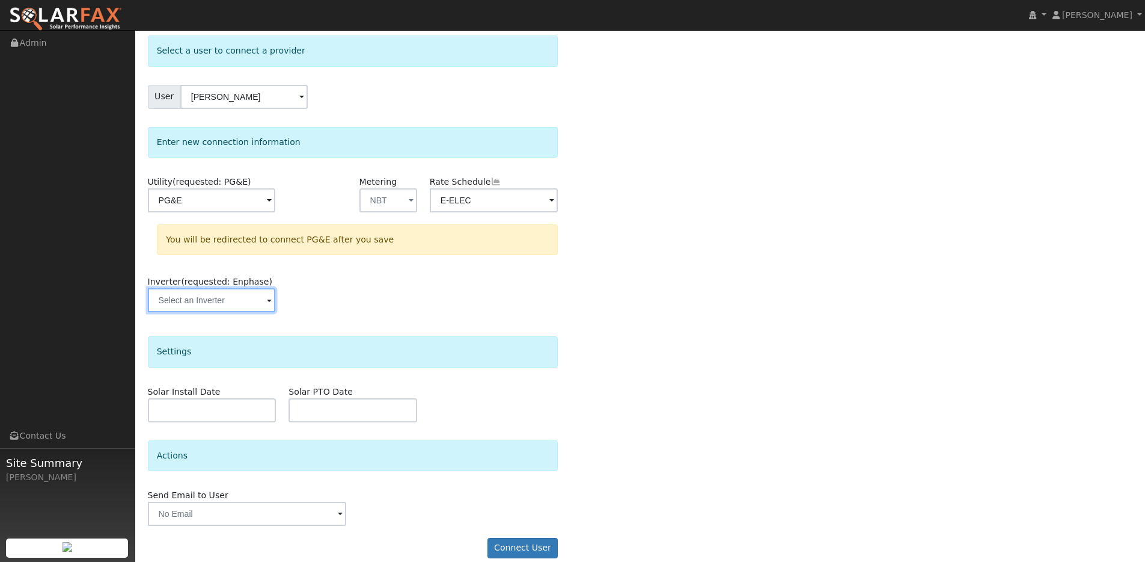
click at [205, 305] on input "text" at bounding box center [211, 300] width 127 height 24
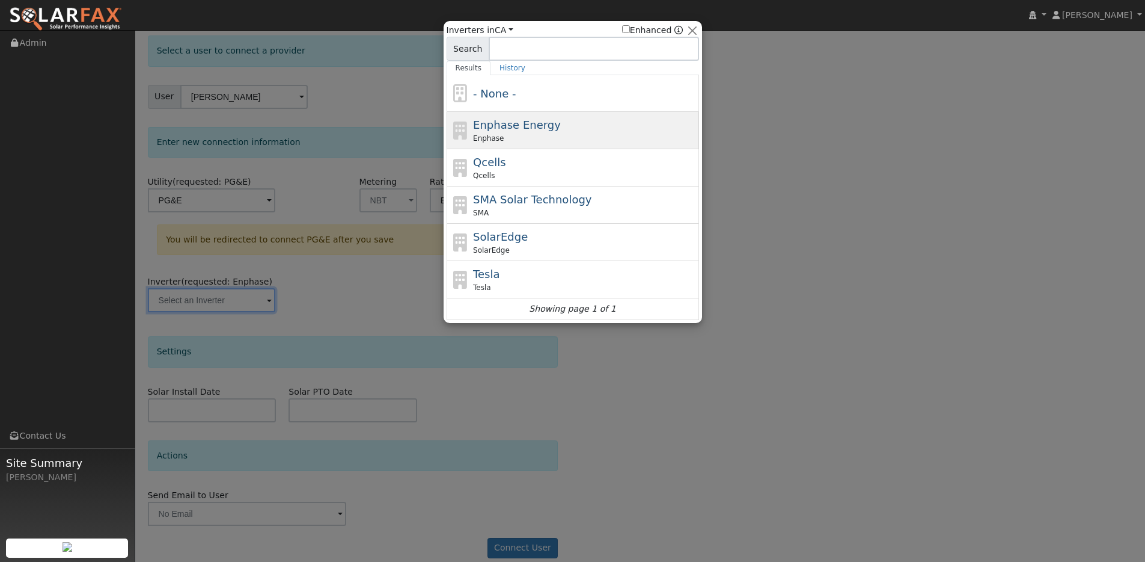
click at [523, 121] on span "Enphase Energy" at bounding box center [517, 124] width 88 height 13
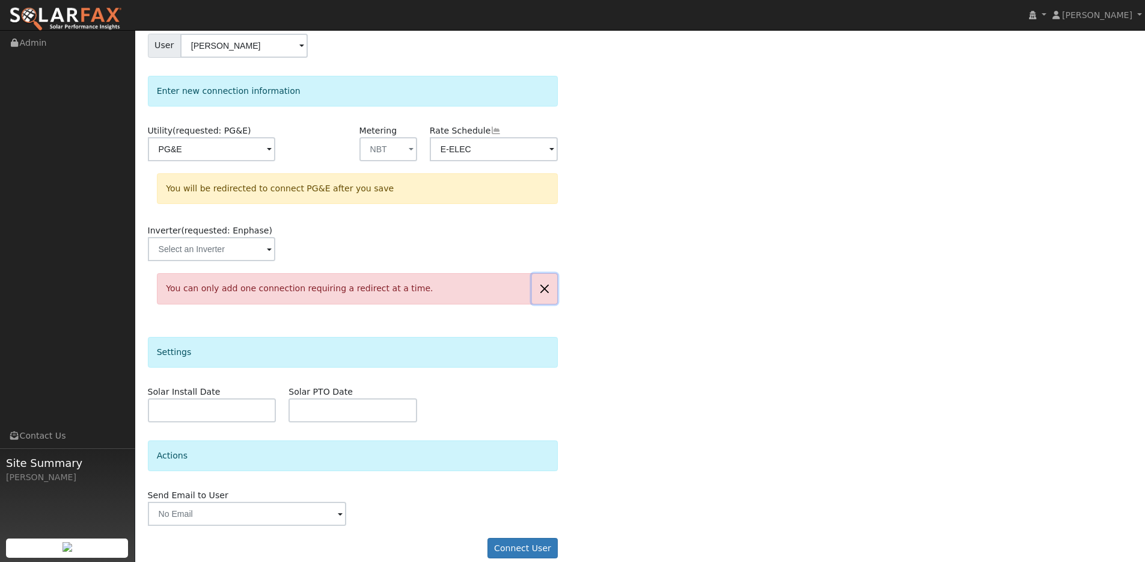
click at [551, 290] on button "button" at bounding box center [544, 288] width 25 height 29
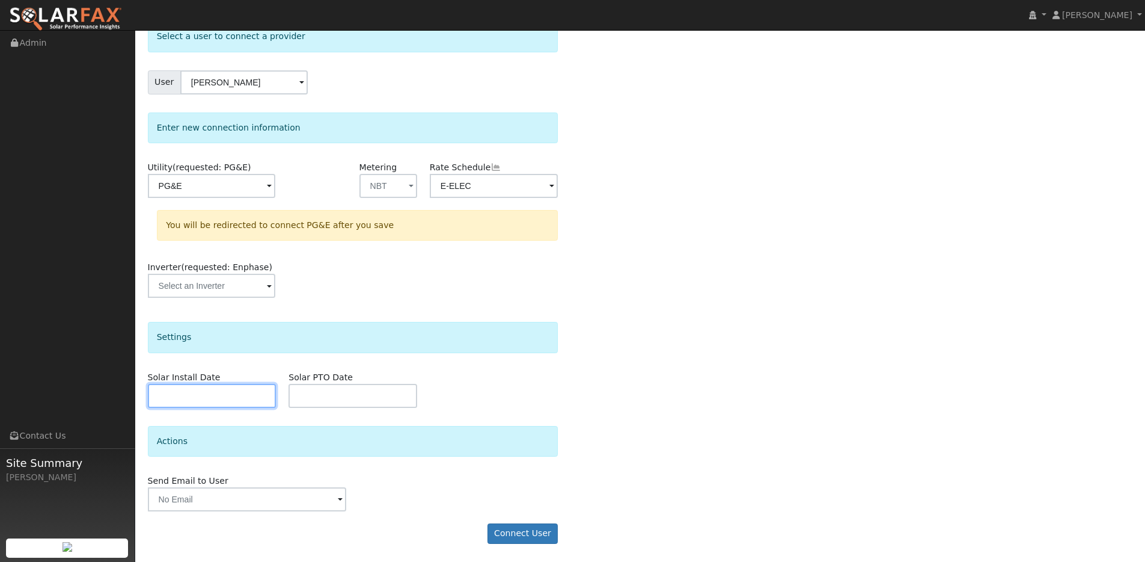
scroll to position [86, 0]
click at [214, 407] on body "Ty Cazet Ty Cazet Profile My Company Help Center Terms Of Service See What's Ne…" at bounding box center [572, 259] width 1145 height 604
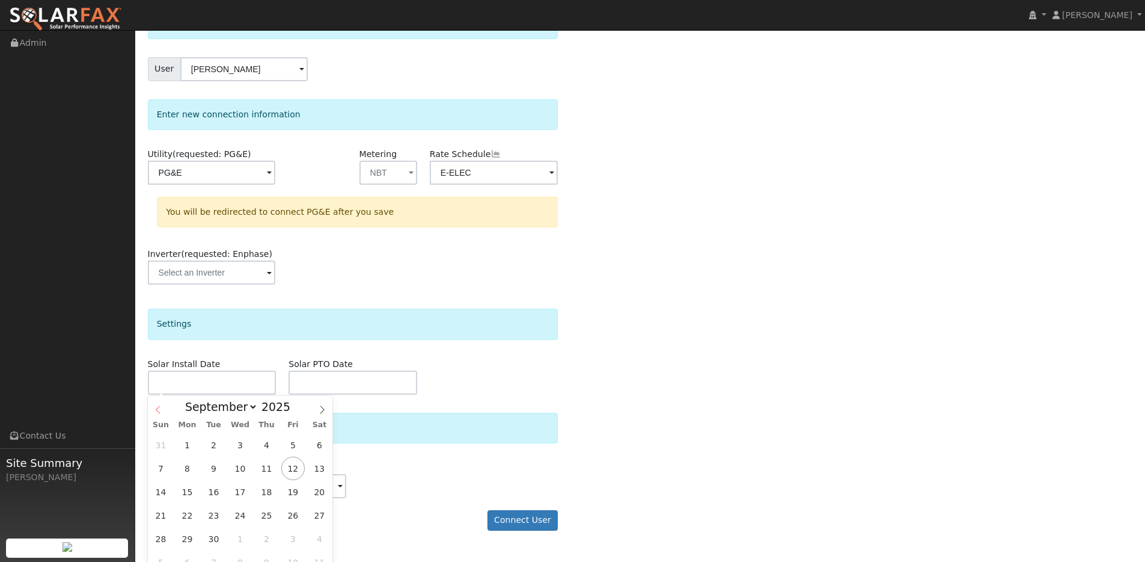
click at [155, 411] on icon at bounding box center [158, 409] width 8 height 8
click at [162, 409] on span at bounding box center [158, 406] width 20 height 20
select select "4"
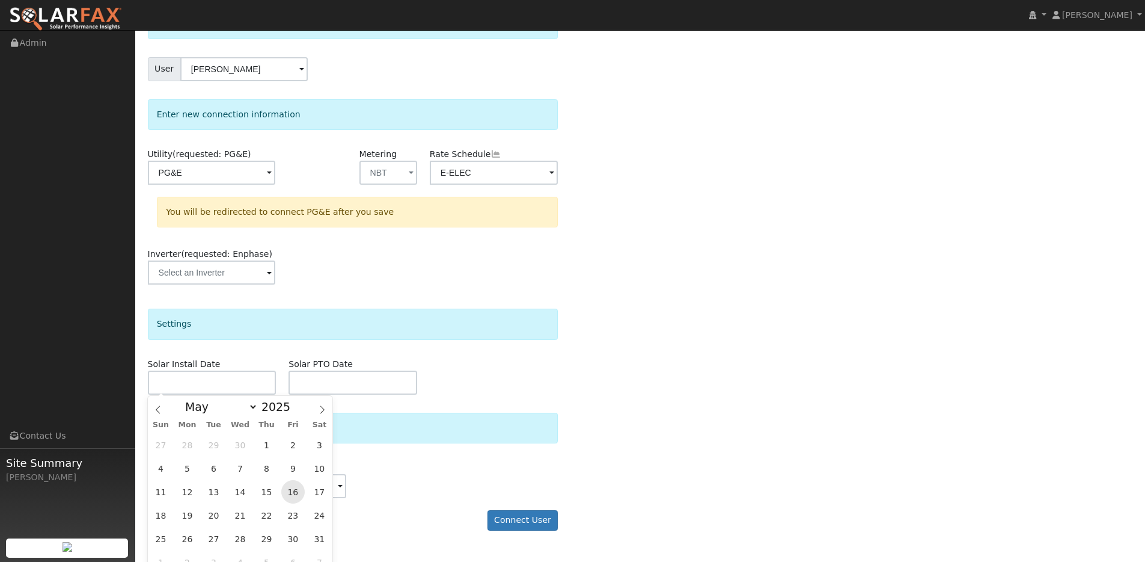
click at [287, 497] on span "16" at bounding box center [292, 491] width 23 height 23
type input "05/16/2025"
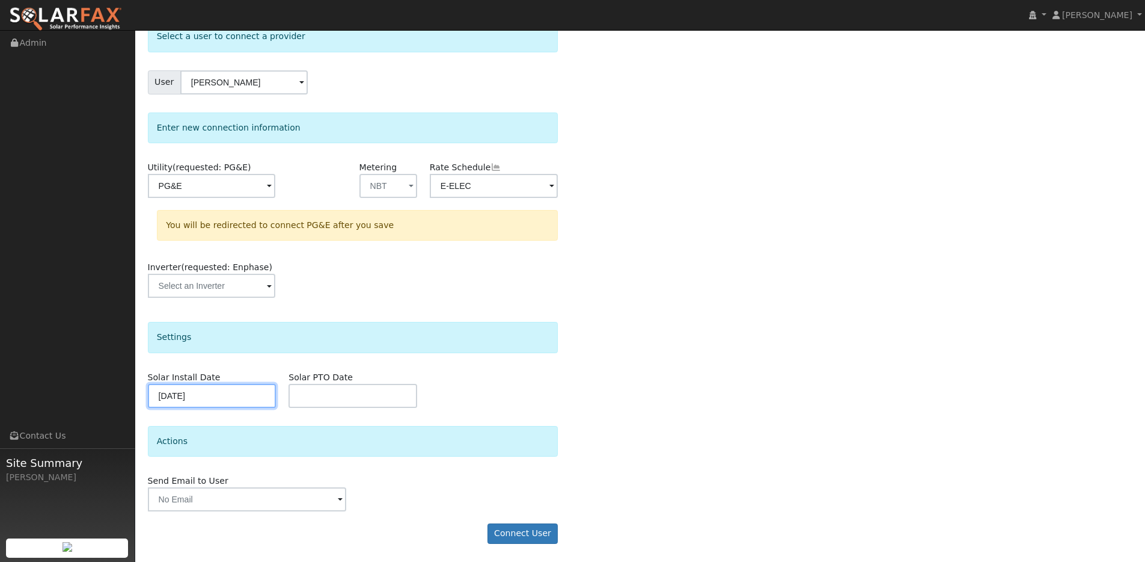
scroll to position [73, 0]
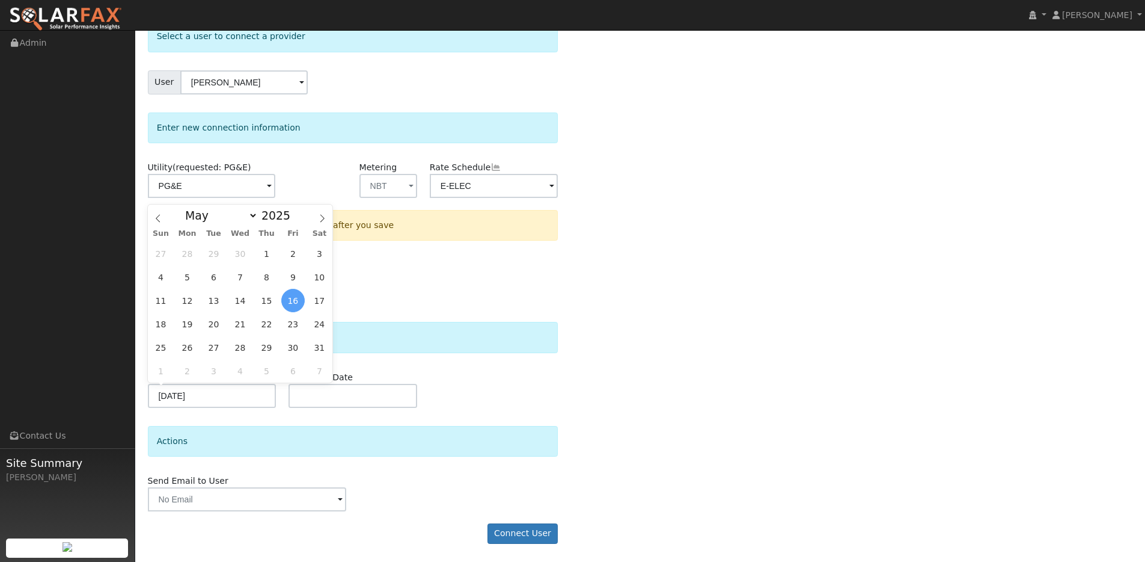
click at [248, 426] on div "Actions" at bounding box center [353, 441] width 411 height 31
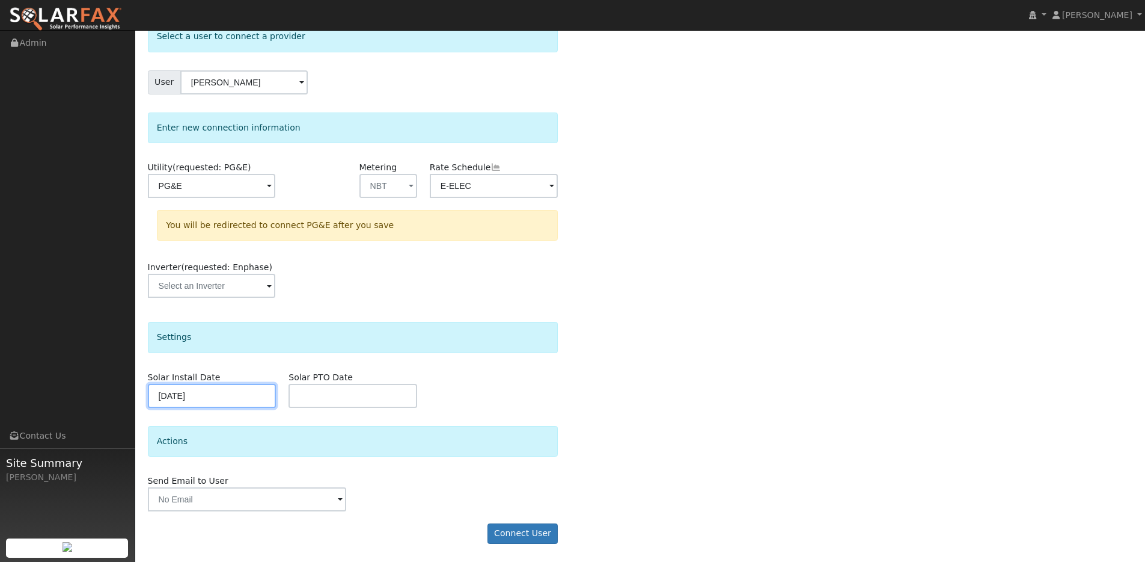
click at [223, 402] on input "05/16/2025" at bounding box center [212, 396] width 129 height 24
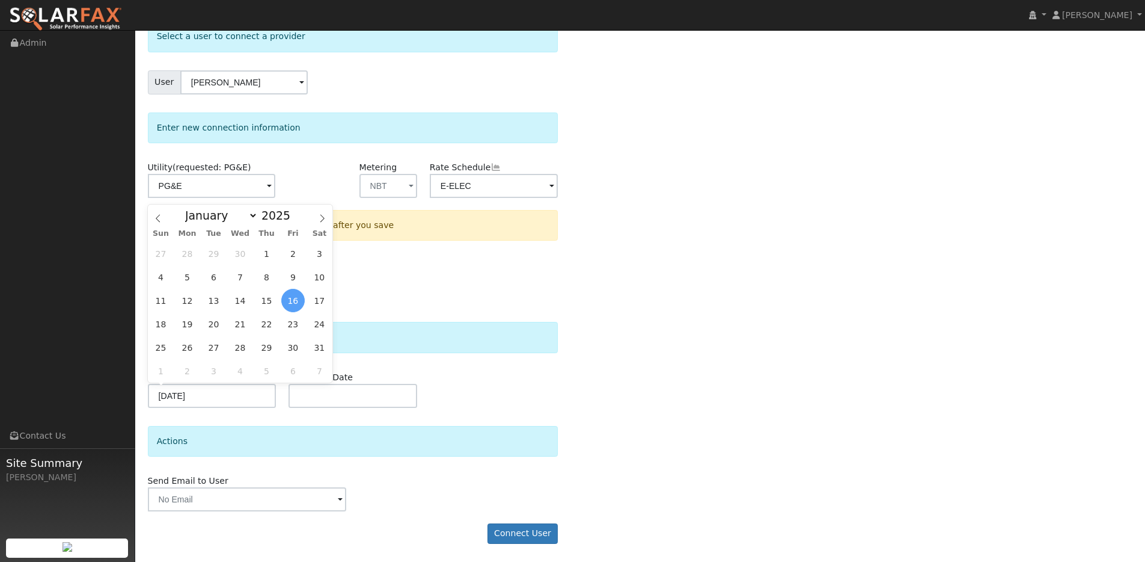
click at [517, 309] on div "Inverter (requested: Enphase)" at bounding box center [352, 285] width 423 height 49
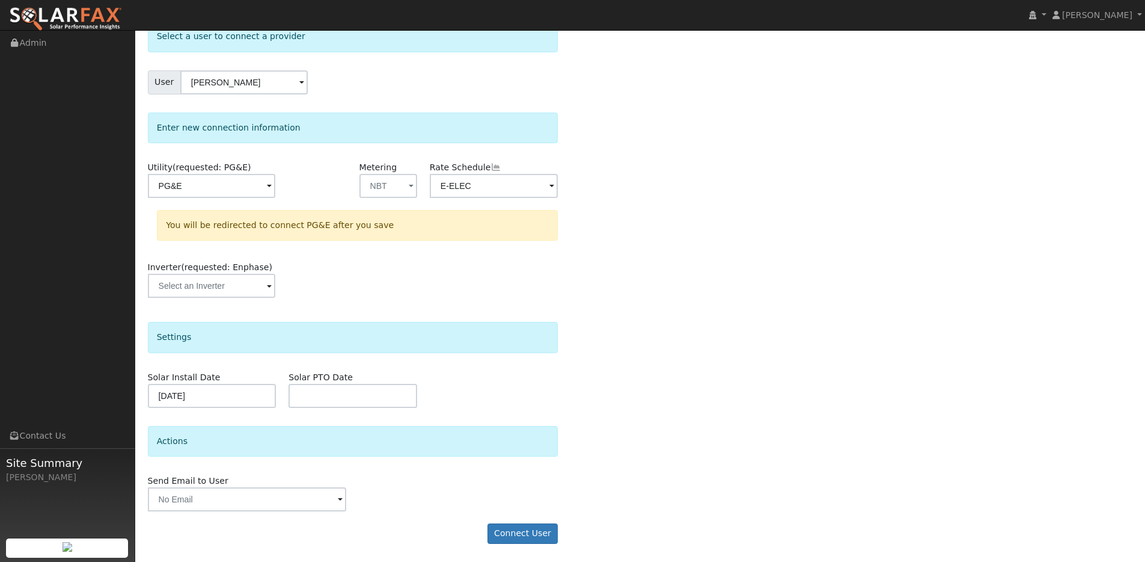
click at [351, 408] on form "Select a user to connect a provider User Jennifer Harvell Account Default Accou…" at bounding box center [353, 288] width 411 height 534
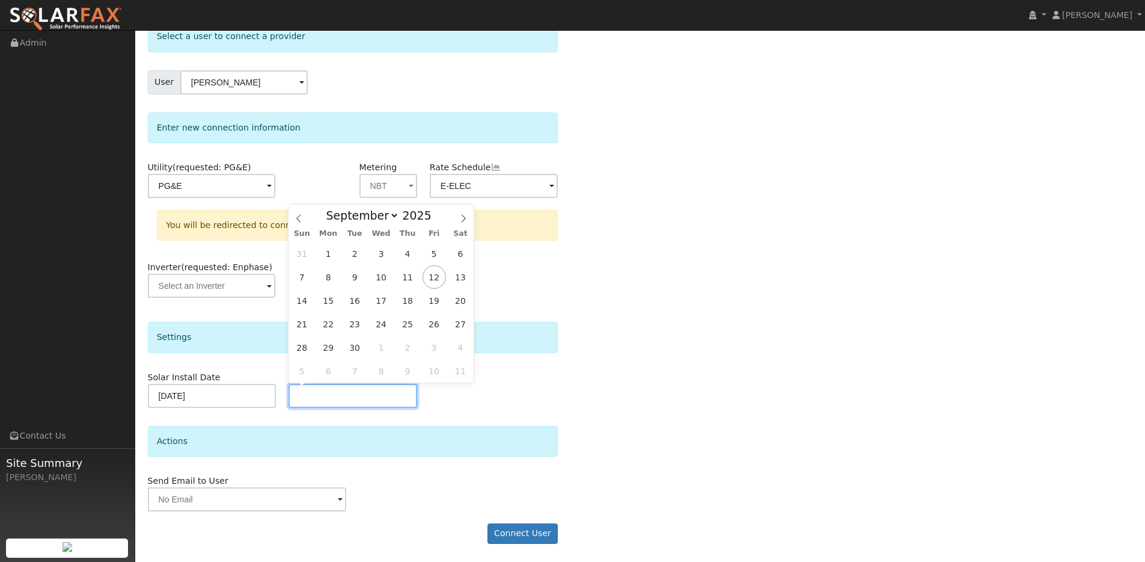
click at [347, 400] on input "text" at bounding box center [353, 396] width 129 height 24
click at [304, 222] on span at bounding box center [299, 214] width 20 height 20
select select "6"
click at [412, 322] on span "24" at bounding box center [407, 323] width 23 height 23
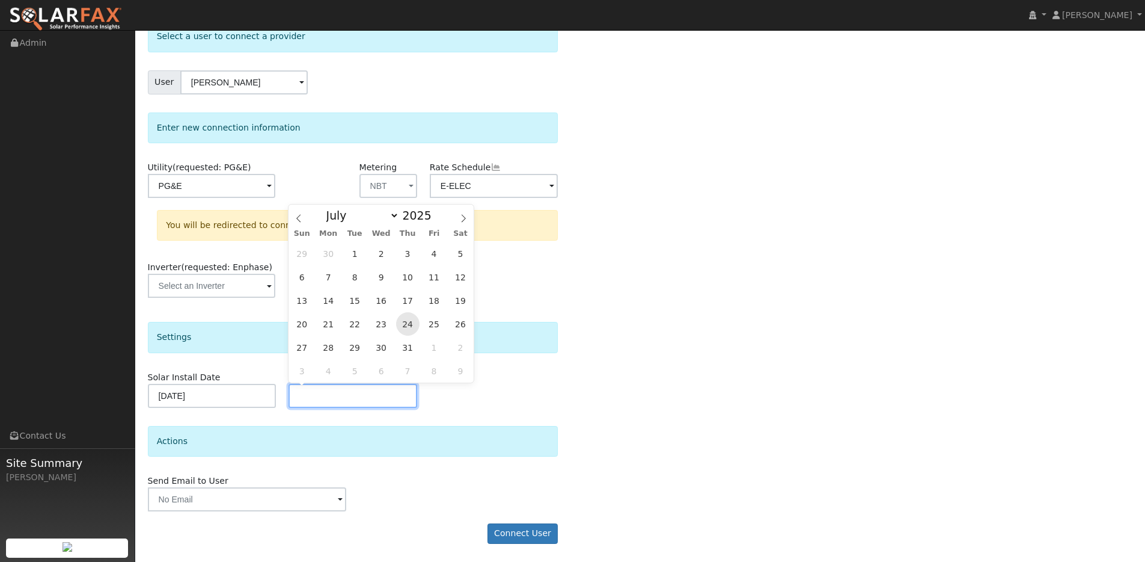
type input "07/24/2025"
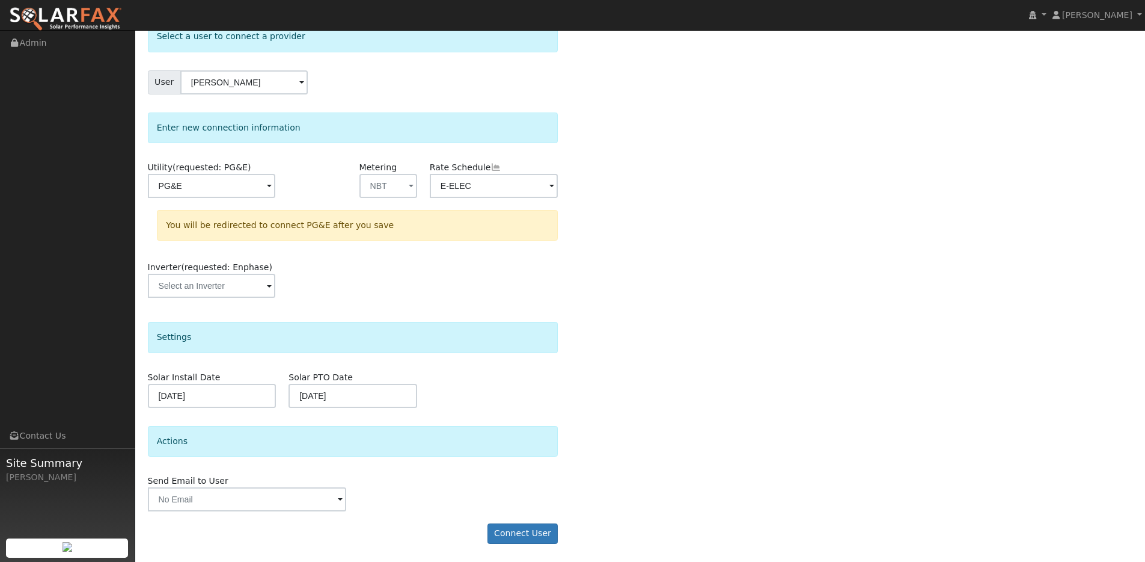
click at [526, 403] on div "Solar Install Date 05/16/2025 Solar PTO Date 07/24/2025" at bounding box center [352, 389] width 423 height 37
click at [277, 503] on input "text" at bounding box center [247, 499] width 199 height 24
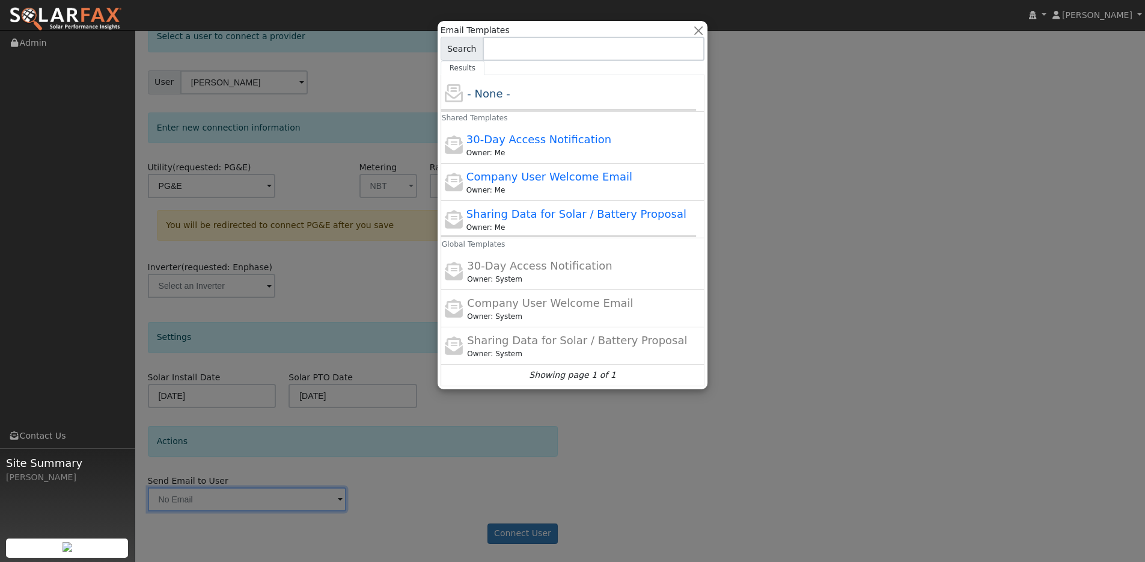
click at [723, 405] on div at bounding box center [572, 281] width 1145 height 562
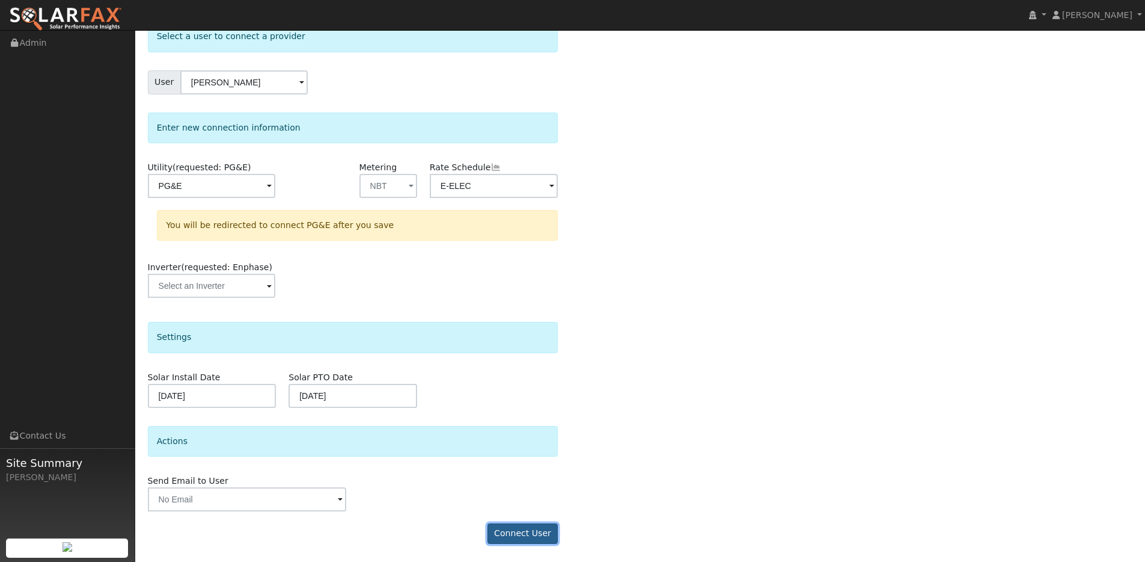
click at [521, 523] on button "Connect User" at bounding box center [523, 533] width 71 height 20
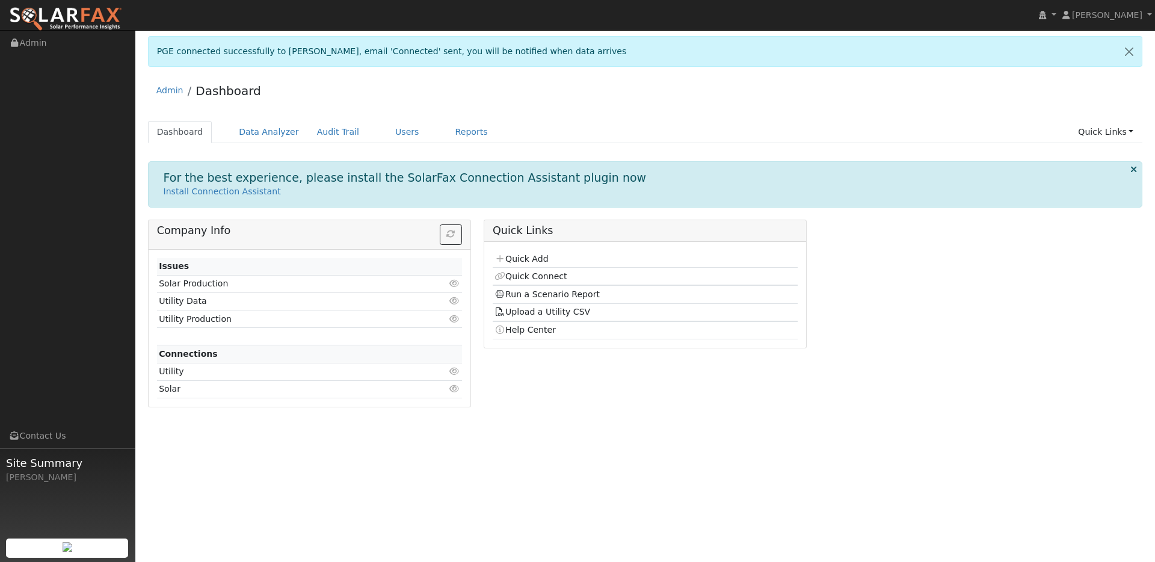
click at [313, 176] on h1 "For the best experience, please install the SolarFax Connection Assistant plugi…" at bounding box center [405, 178] width 483 height 14
click at [360, 224] on div "Company Info" at bounding box center [310, 234] width 322 height 29
click at [271, 130] on link "Data Analyzer" at bounding box center [269, 132] width 78 height 22
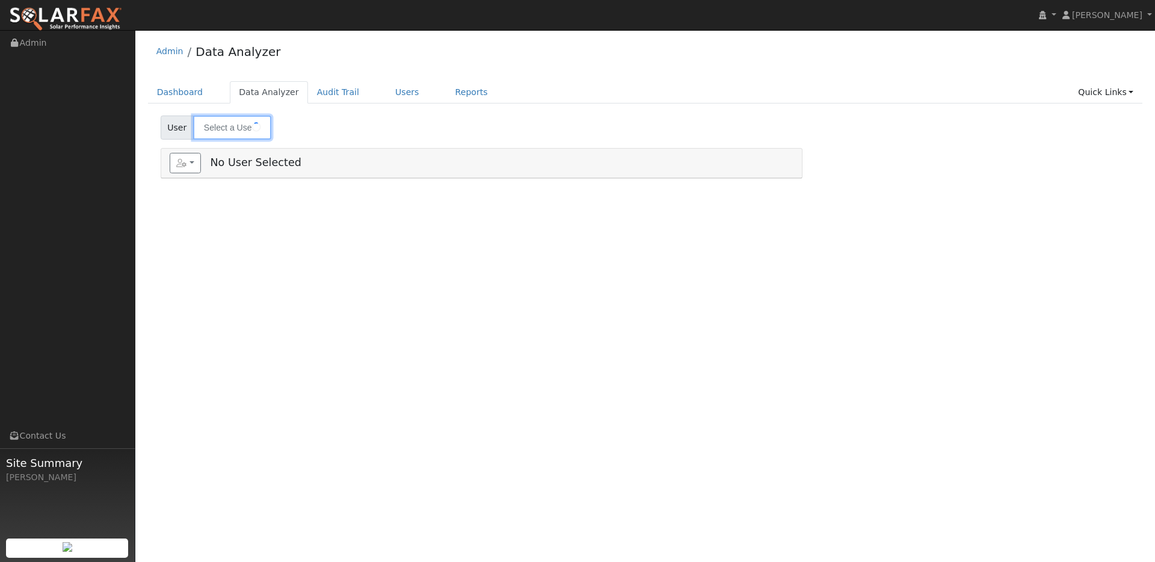
type input "[PERSON_NAME]"
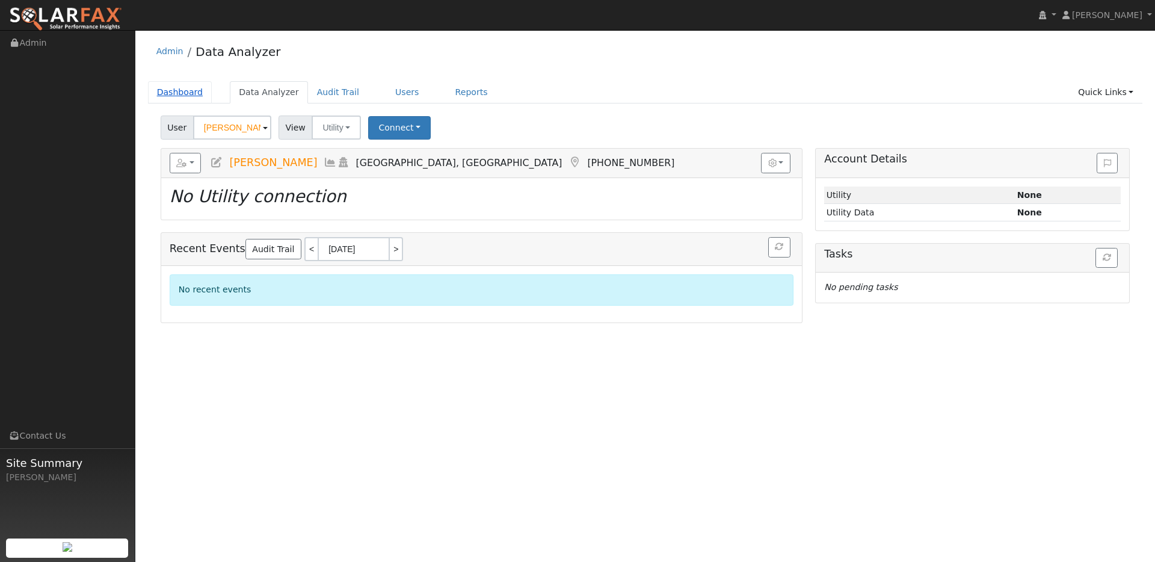
click at [179, 90] on link "Dashboard" at bounding box center [180, 92] width 64 height 22
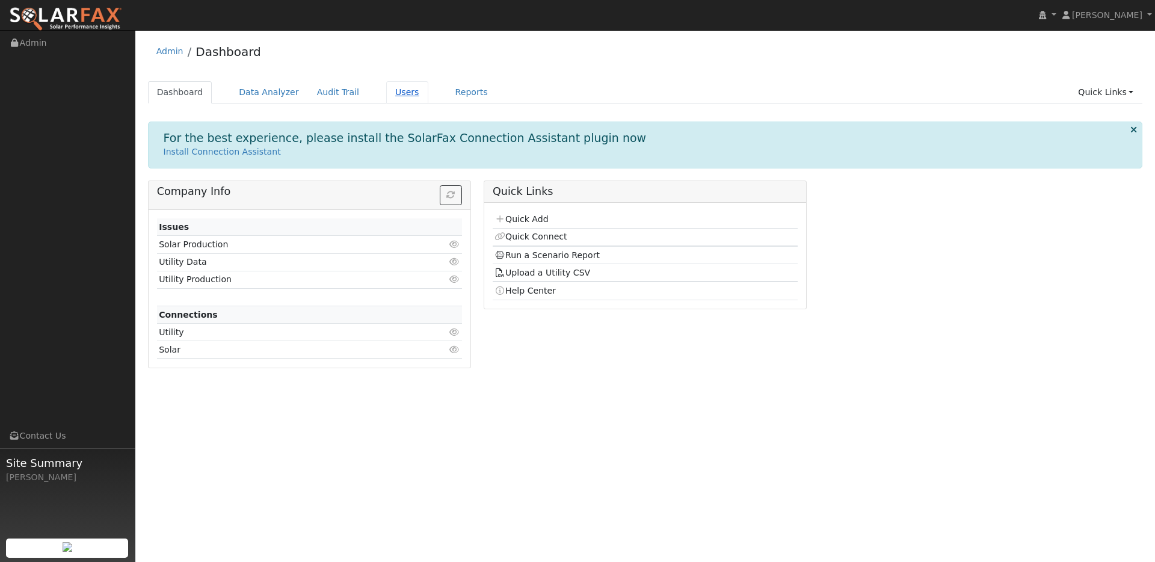
click at [397, 91] on link "Users" at bounding box center [407, 92] width 42 height 22
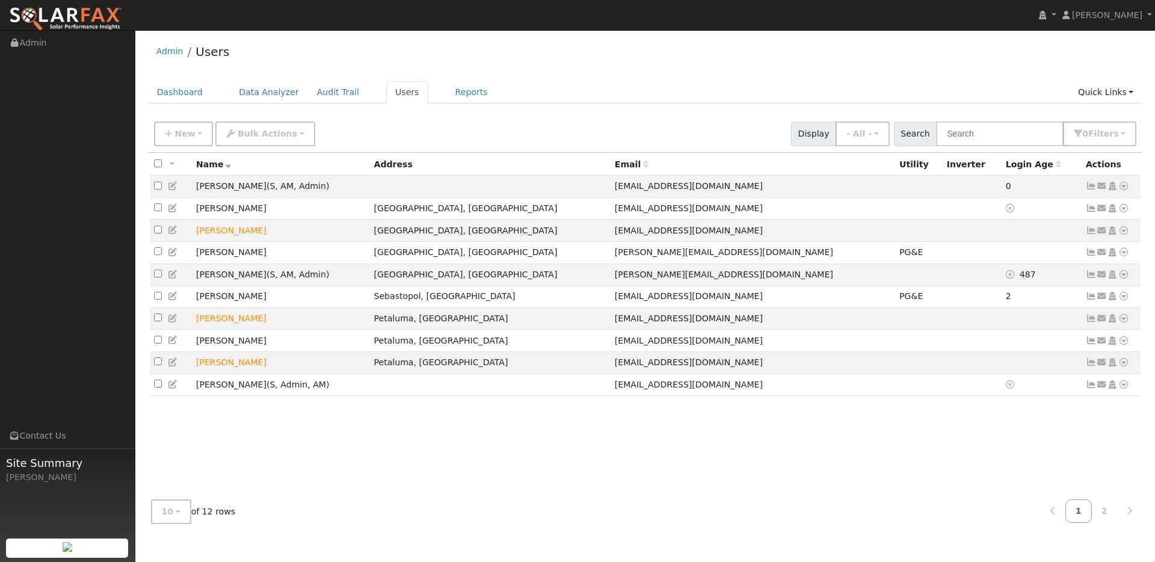
click at [436, 145] on div "New Add User Quick Add Quick Connect Quick Convert Lead Bulk Actions Send Email…" at bounding box center [645, 131] width 987 height 29
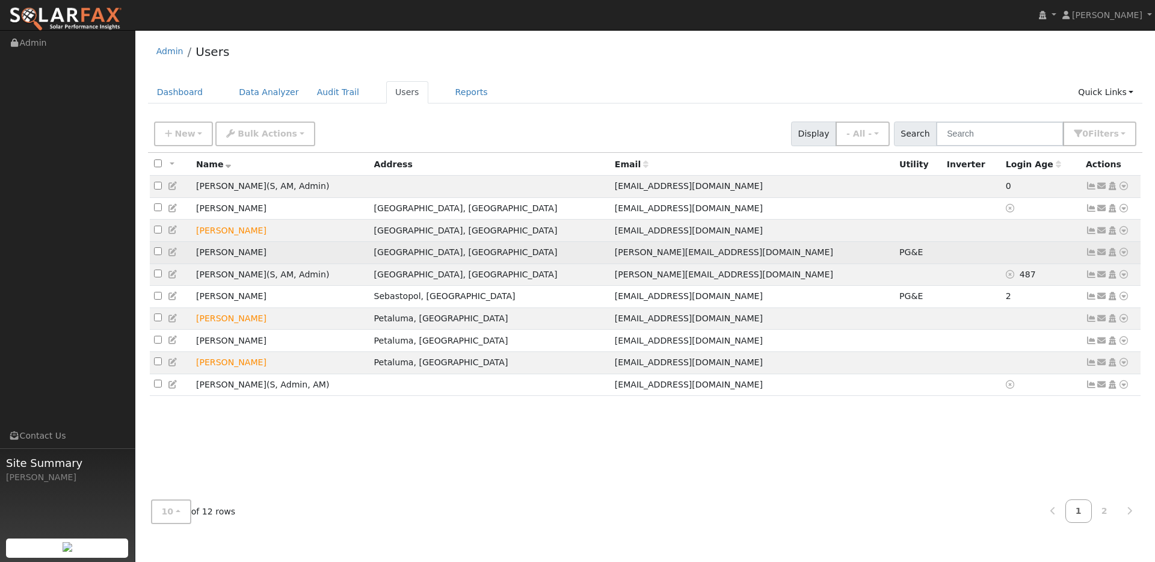
click at [1126, 252] on icon at bounding box center [1123, 252] width 11 height 8
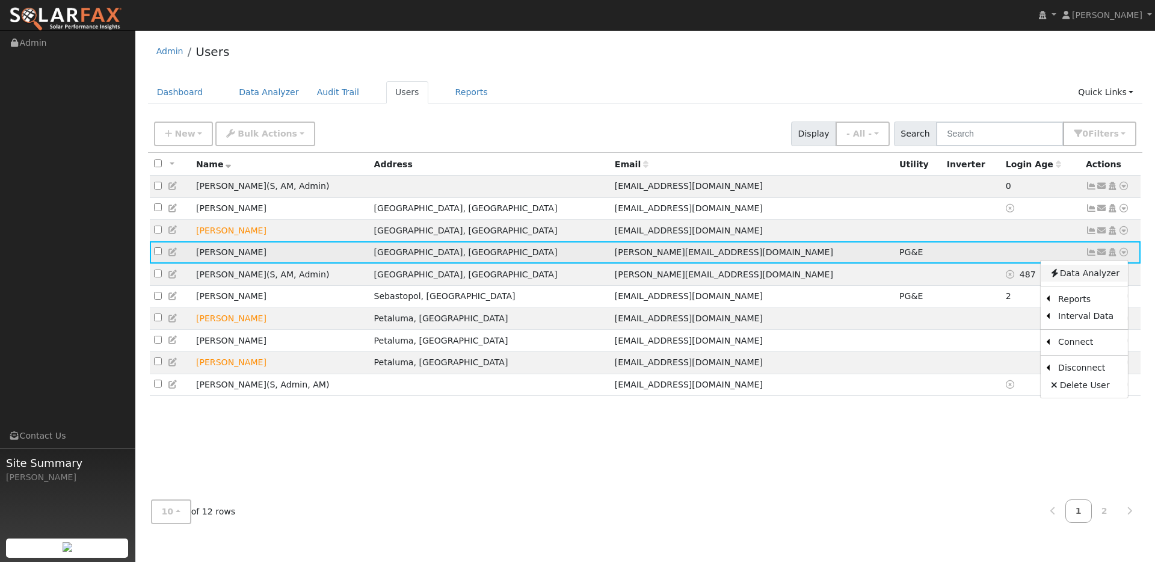
click at [1112, 271] on link "Data Analyzer" at bounding box center [1083, 273] width 87 height 17
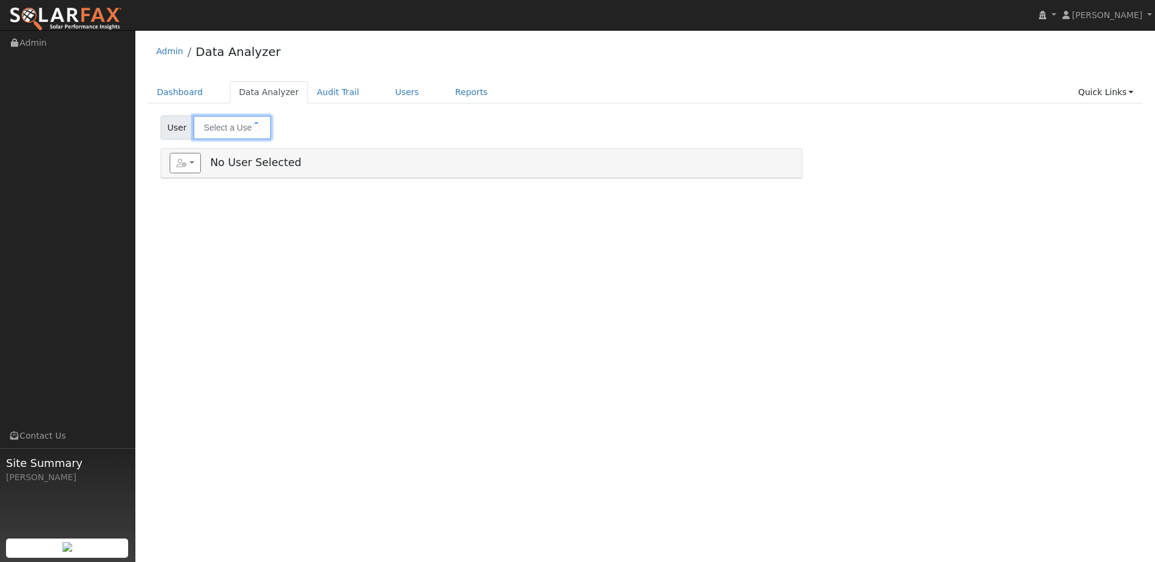
type input "[PERSON_NAME]"
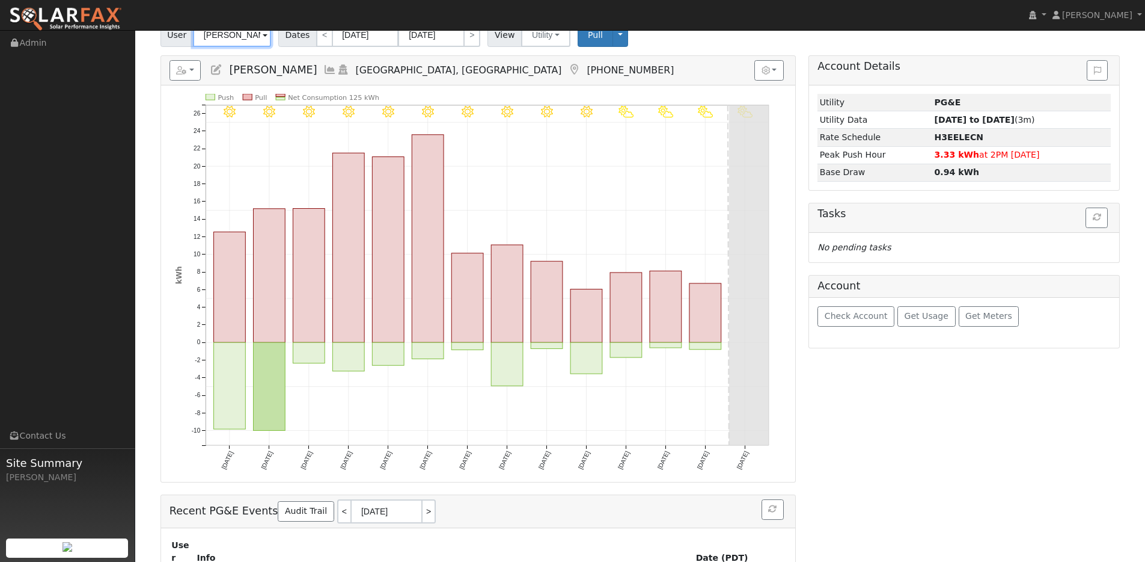
scroll to position [181, 0]
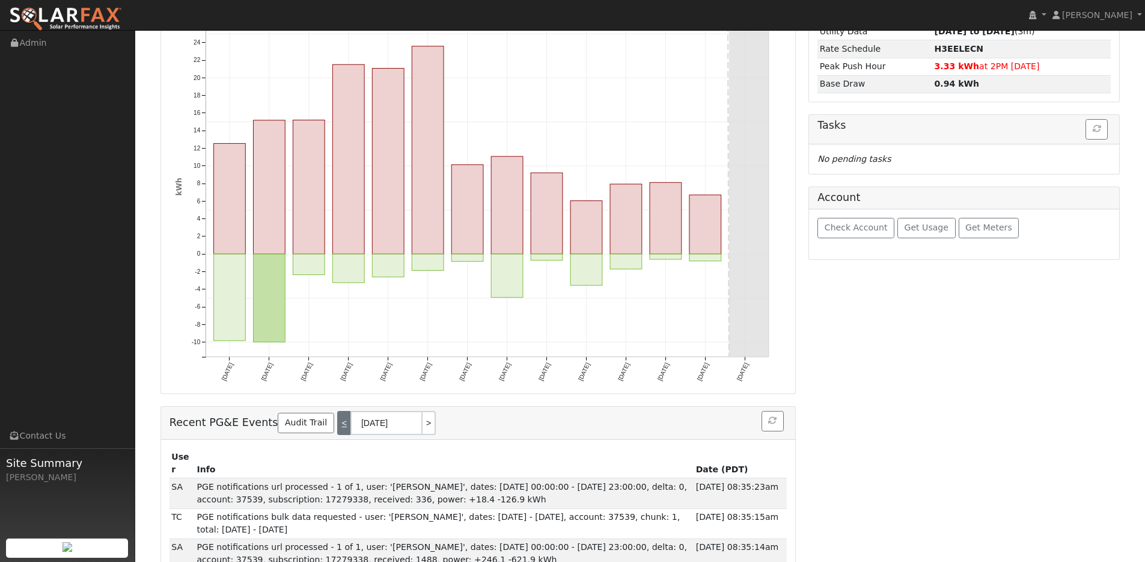
click at [337, 424] on link "<" at bounding box center [343, 423] width 13 height 24
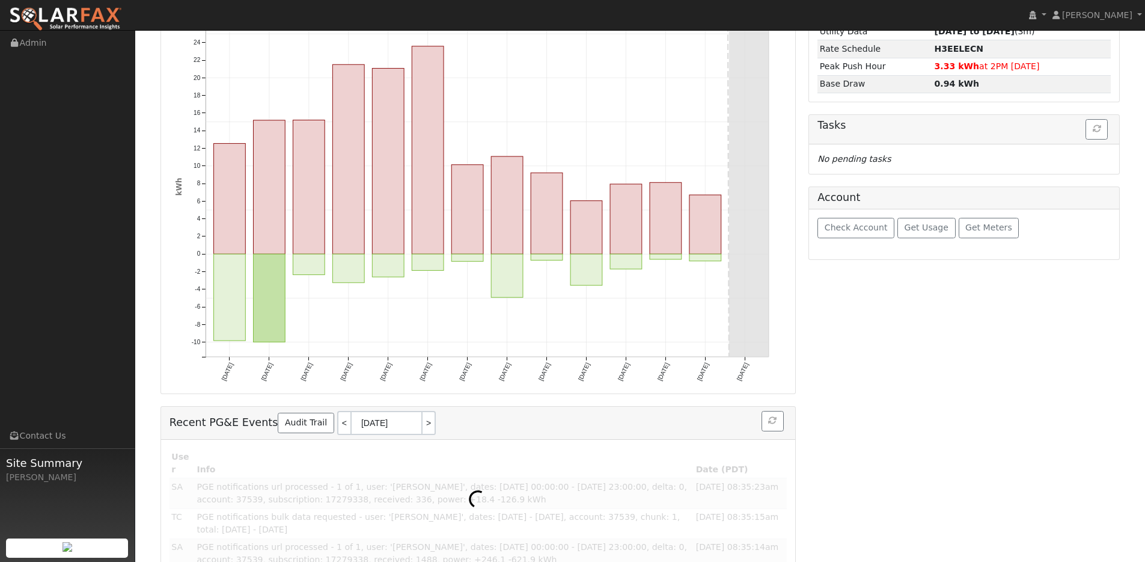
scroll to position [121, 0]
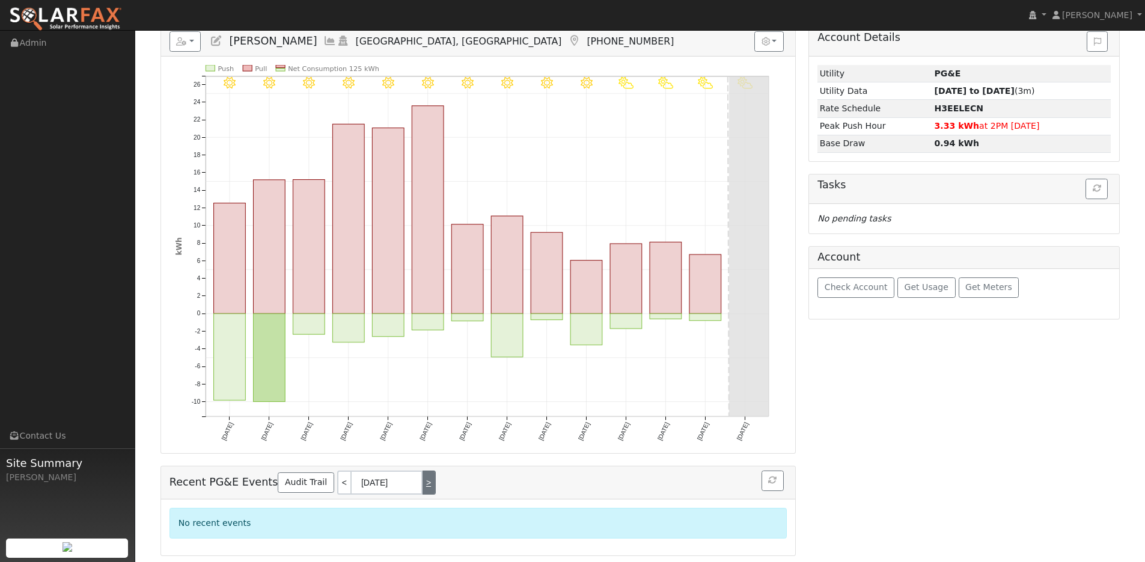
click at [423, 484] on link ">" at bounding box center [429, 482] width 13 height 24
type input "[DATE]"
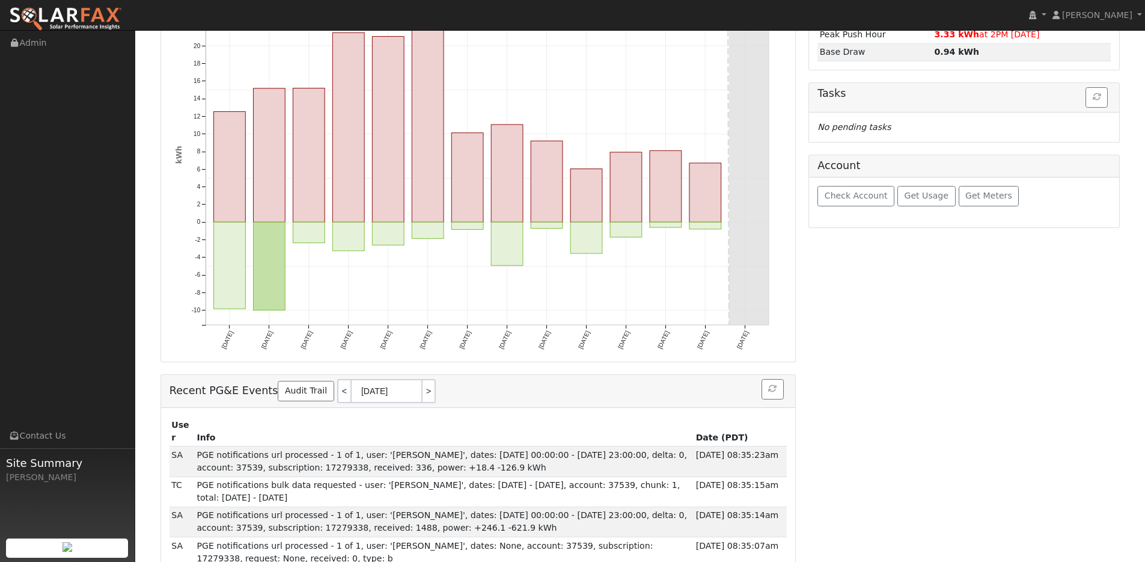
scroll to position [350, 0]
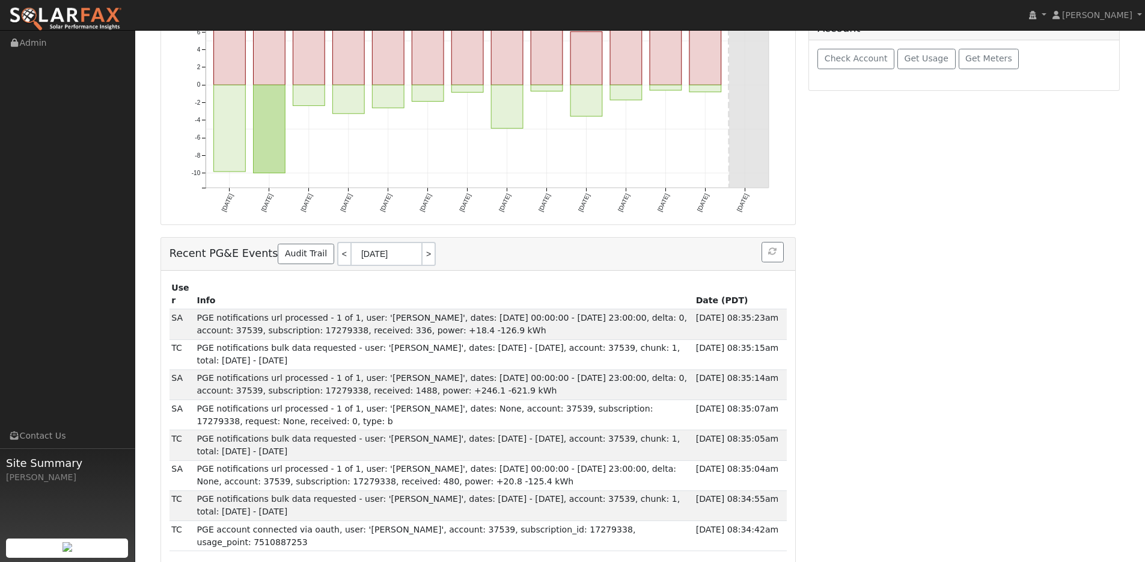
click at [447, 249] on h5 "Recent PG&E Events Audit Trail < [DATE] >" at bounding box center [479, 254] width 618 height 24
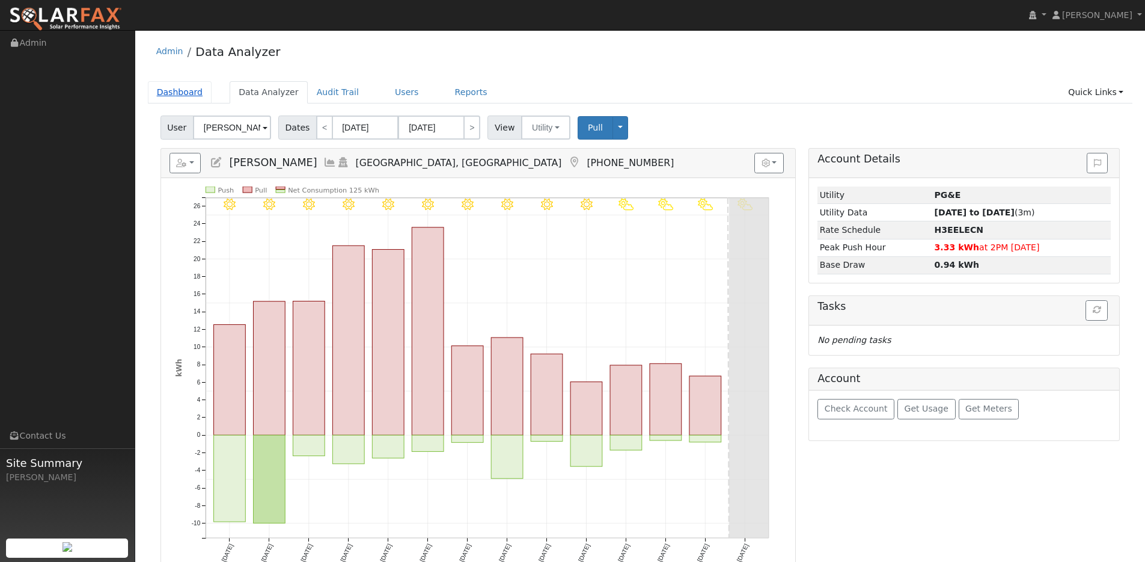
click at [164, 91] on link "Dashboard" at bounding box center [180, 92] width 64 height 22
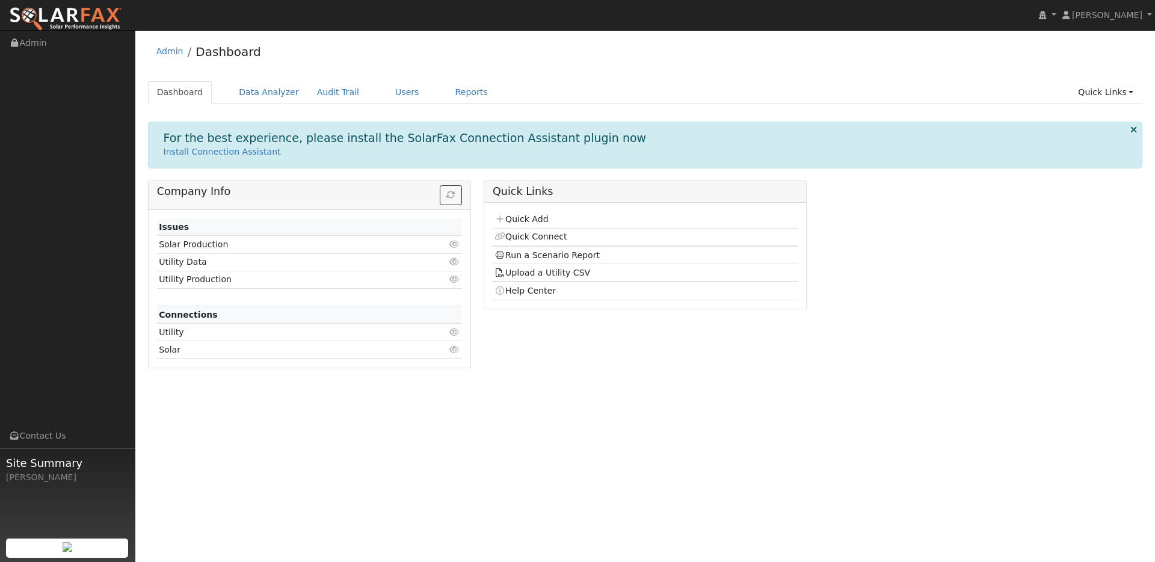
click at [594, 384] on div "User Profile First name Last name Email Email Notifications No Emails No Emails…" at bounding box center [644, 296] width 1019 height 532
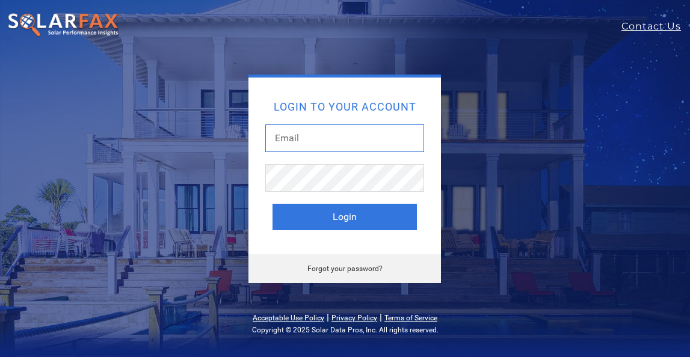
click at [304, 147] on input "text" at bounding box center [344, 138] width 159 height 28
